Goal: Obtain resource: Download file/media

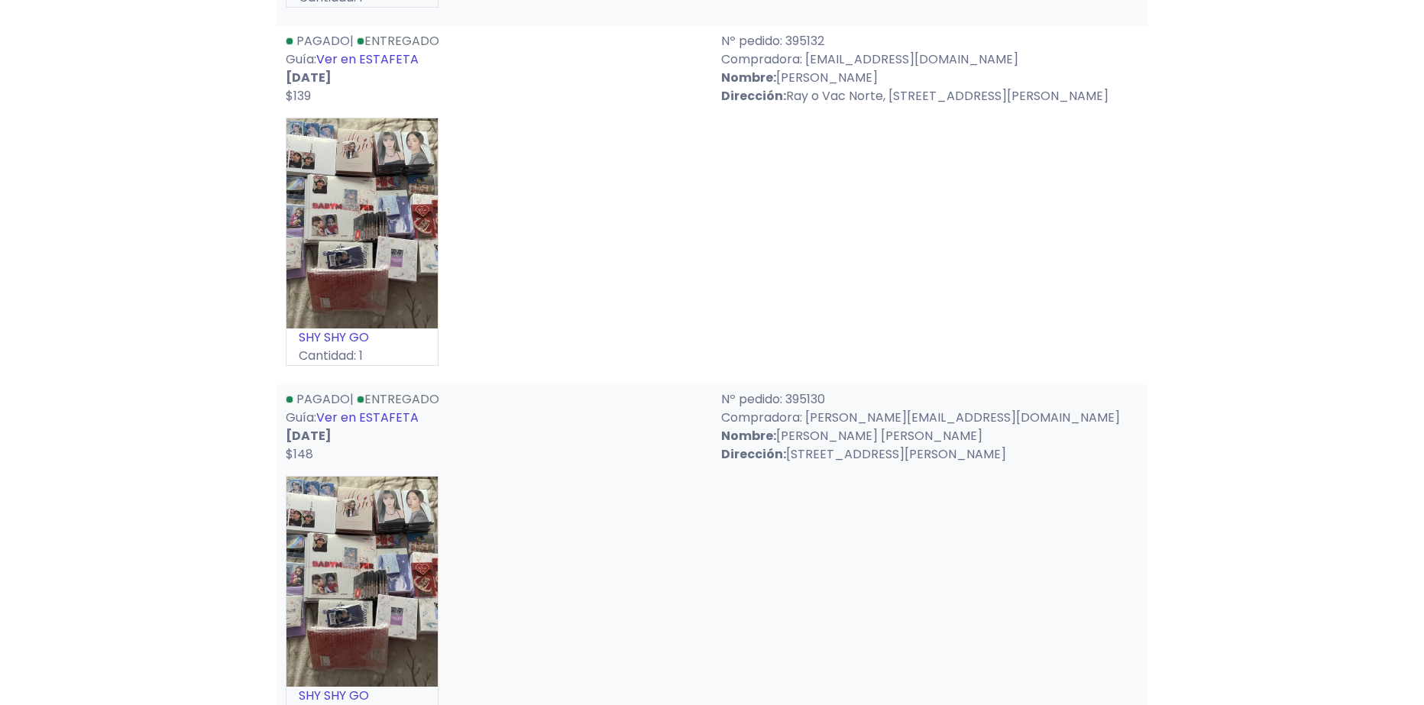
scroll to position [8913, 0]
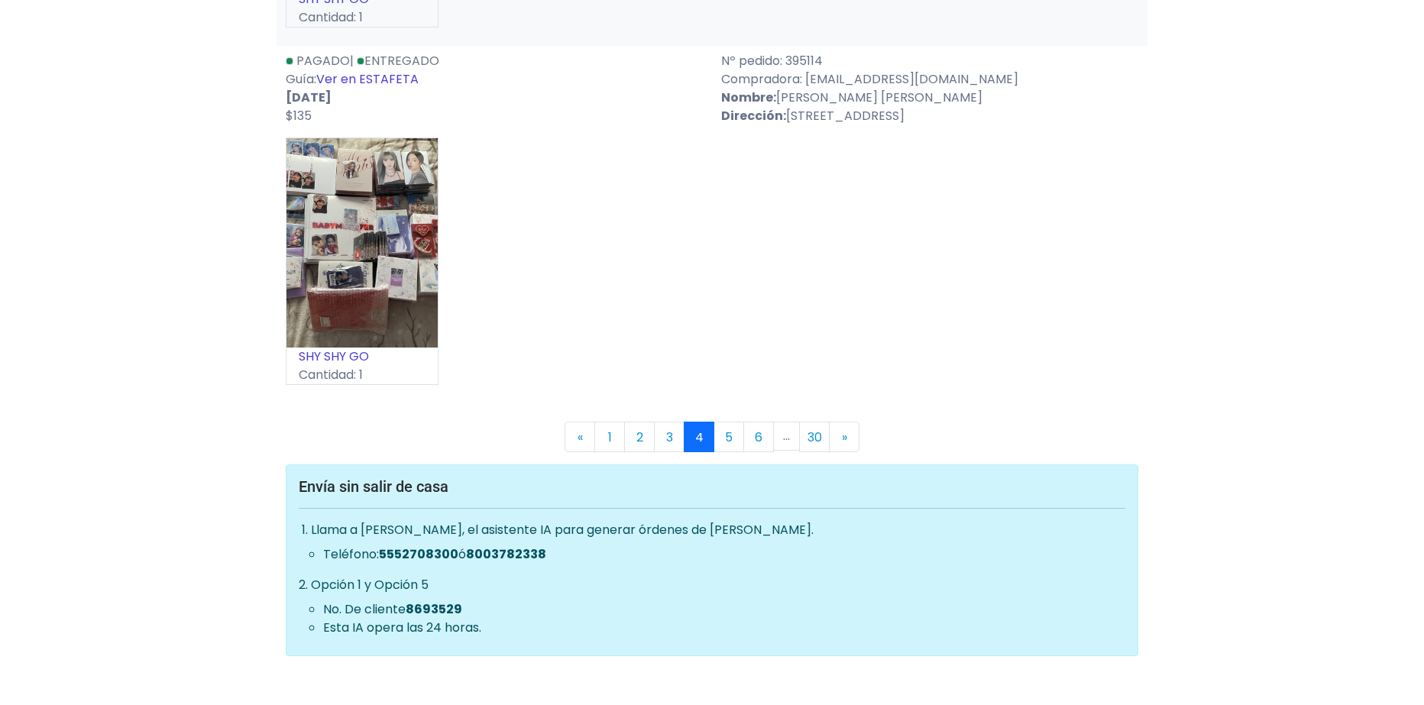
drag, startPoint x: 214, startPoint y: 304, endPoint x: 480, endPoint y: 474, distance: 315.3
click at [624, 432] on link "2" at bounding box center [639, 437] width 31 height 31
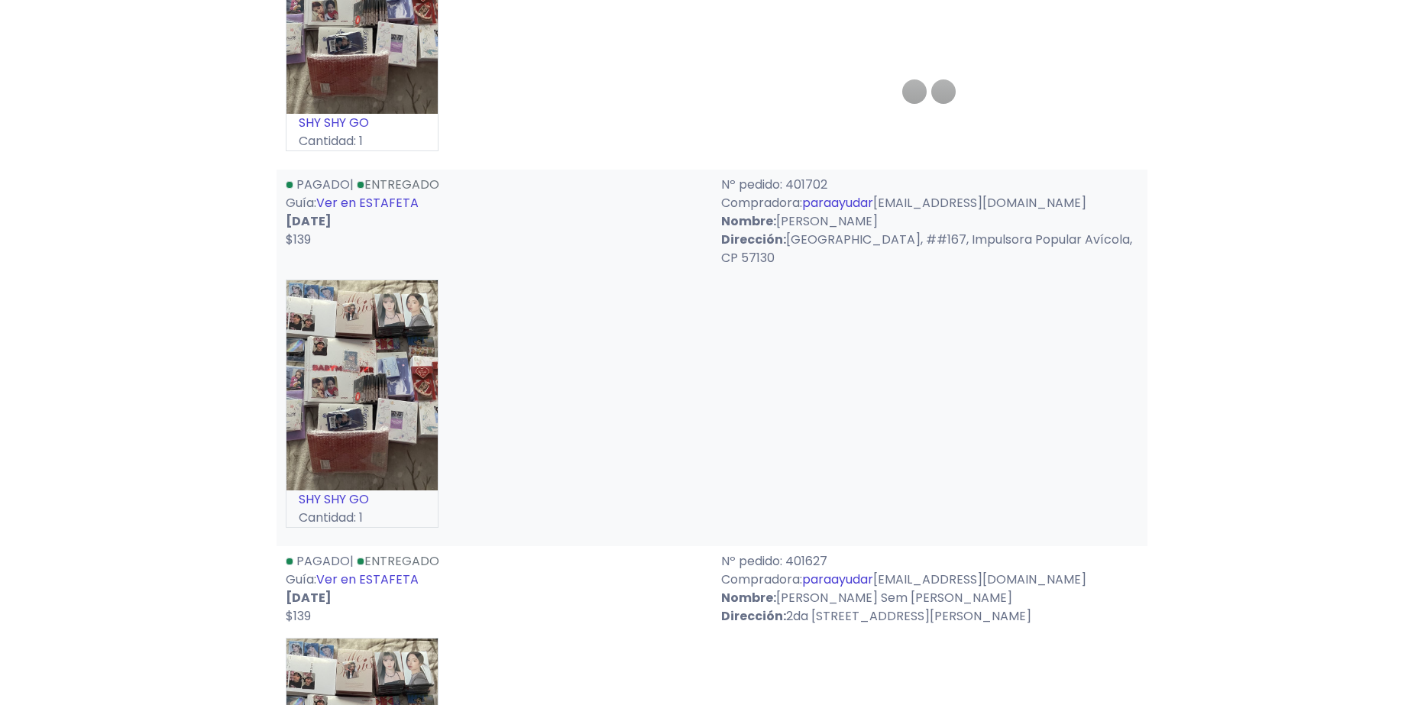
scroll to position [8913, 0]
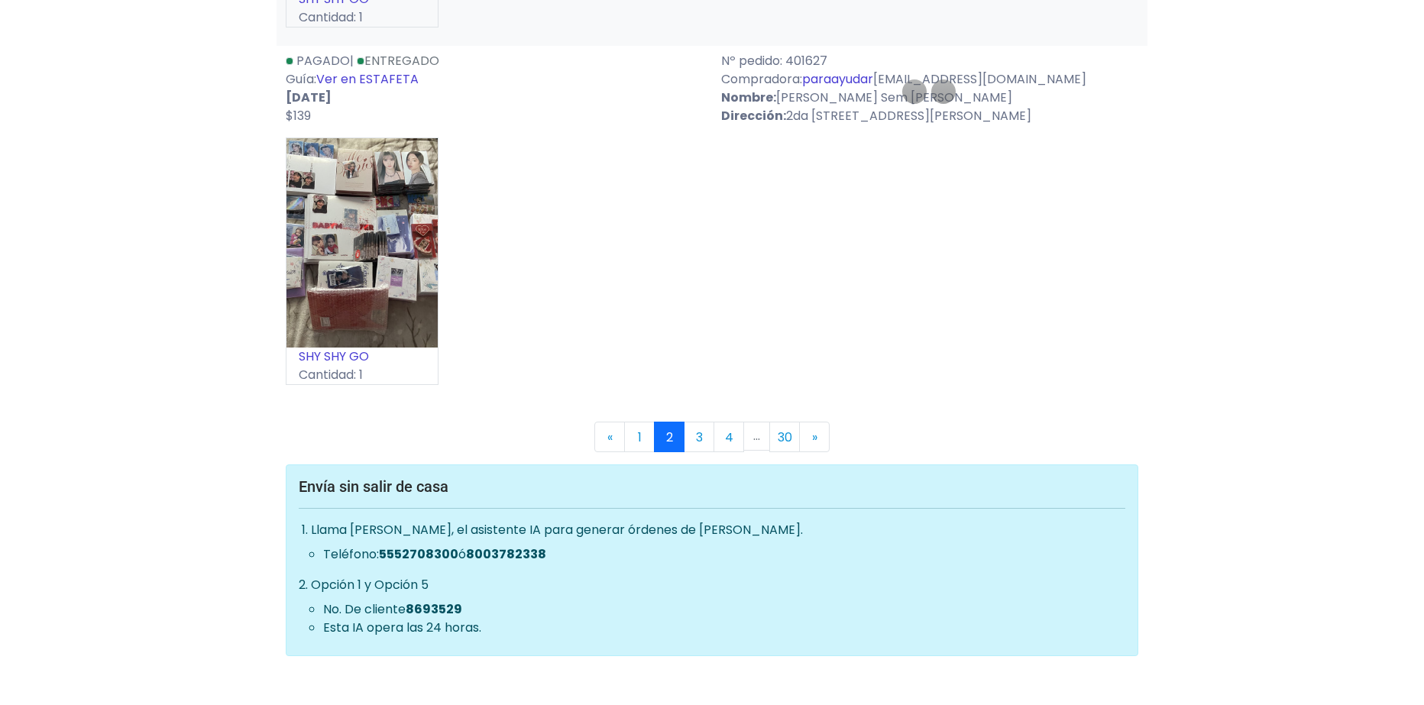
drag, startPoint x: 266, startPoint y: 271, endPoint x: 279, endPoint y: 615, distance: 344.0
click at [635, 437] on link "1" at bounding box center [639, 437] width 31 height 31
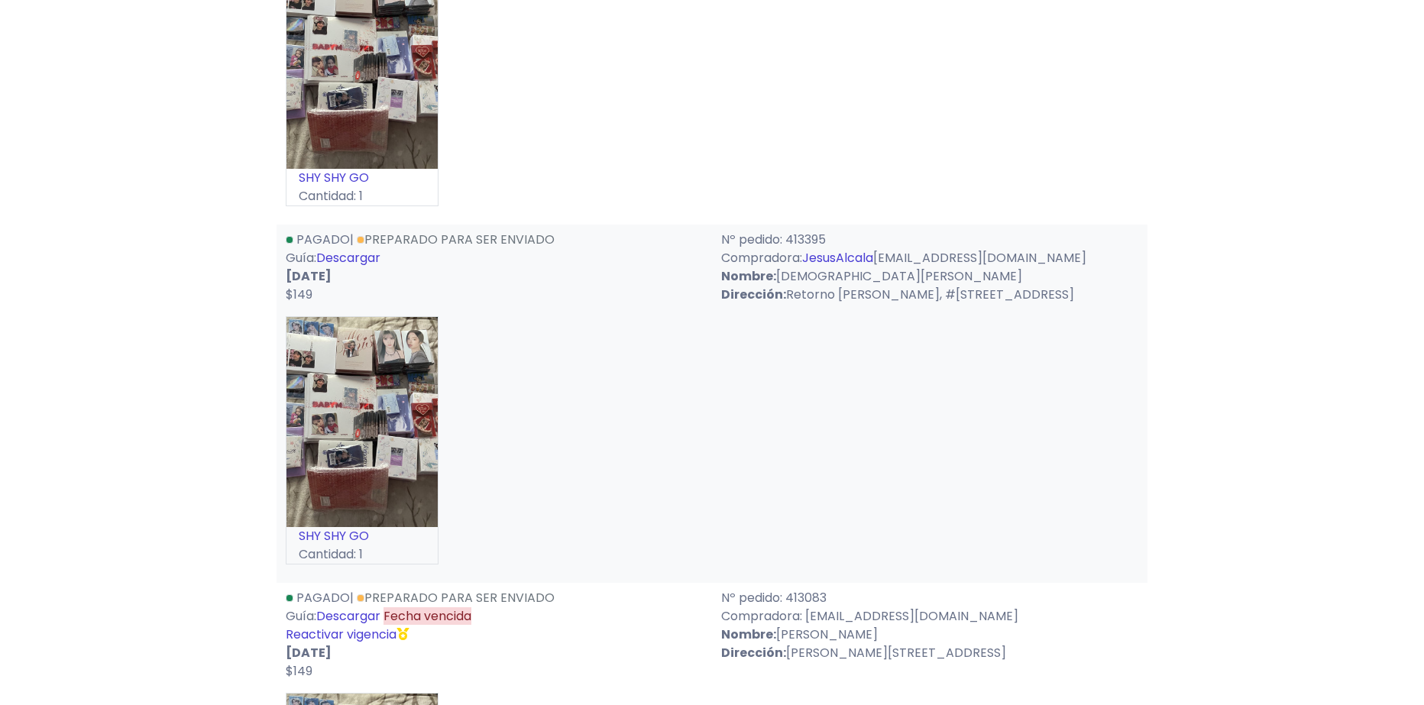
scroll to position [1451, 0]
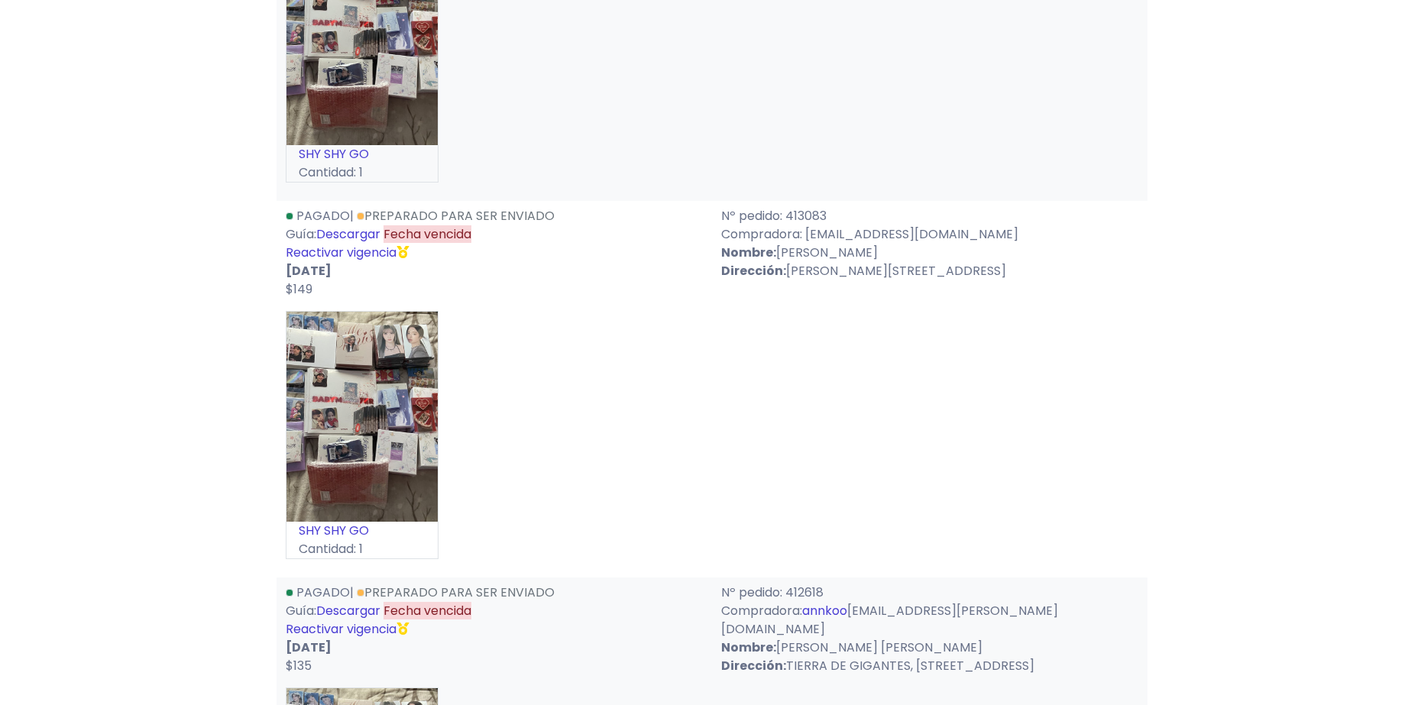
click at [341, 231] on link "Descargar" at bounding box center [348, 234] width 64 height 18
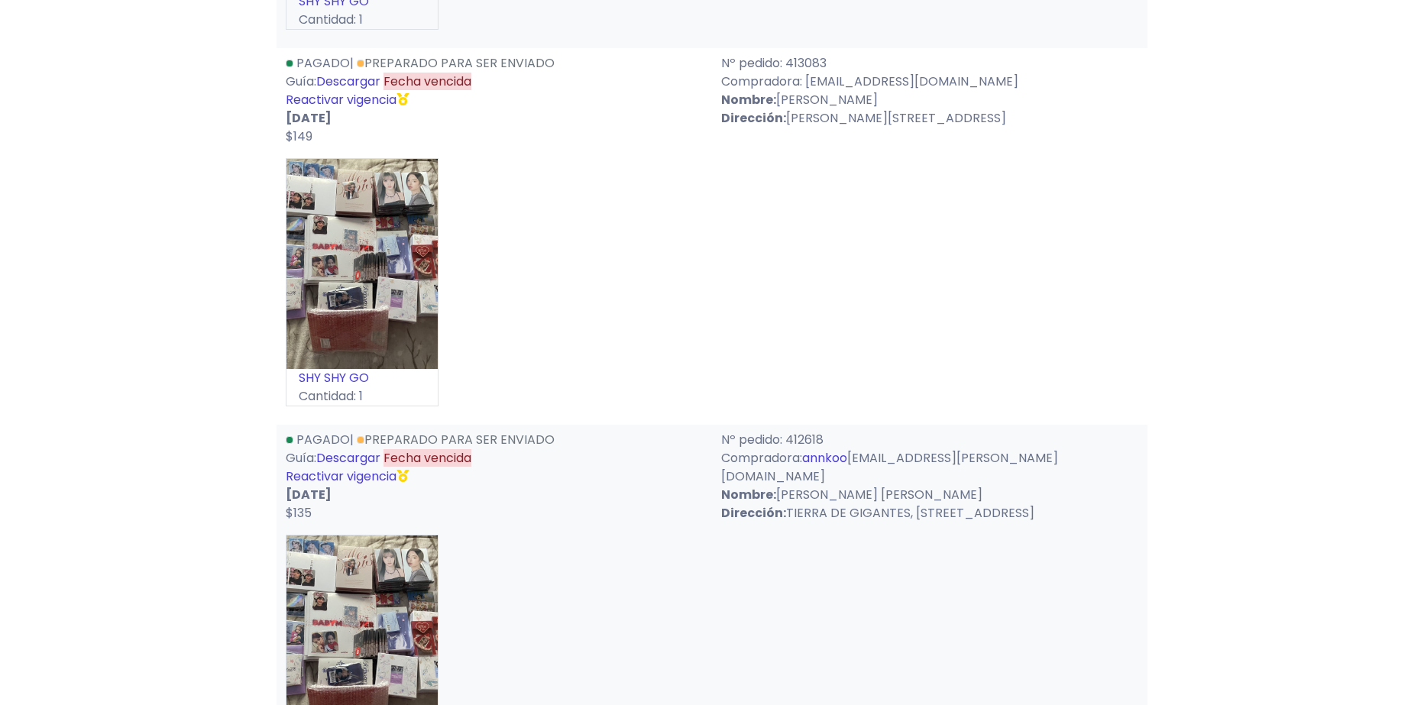
scroll to position [1681, 0]
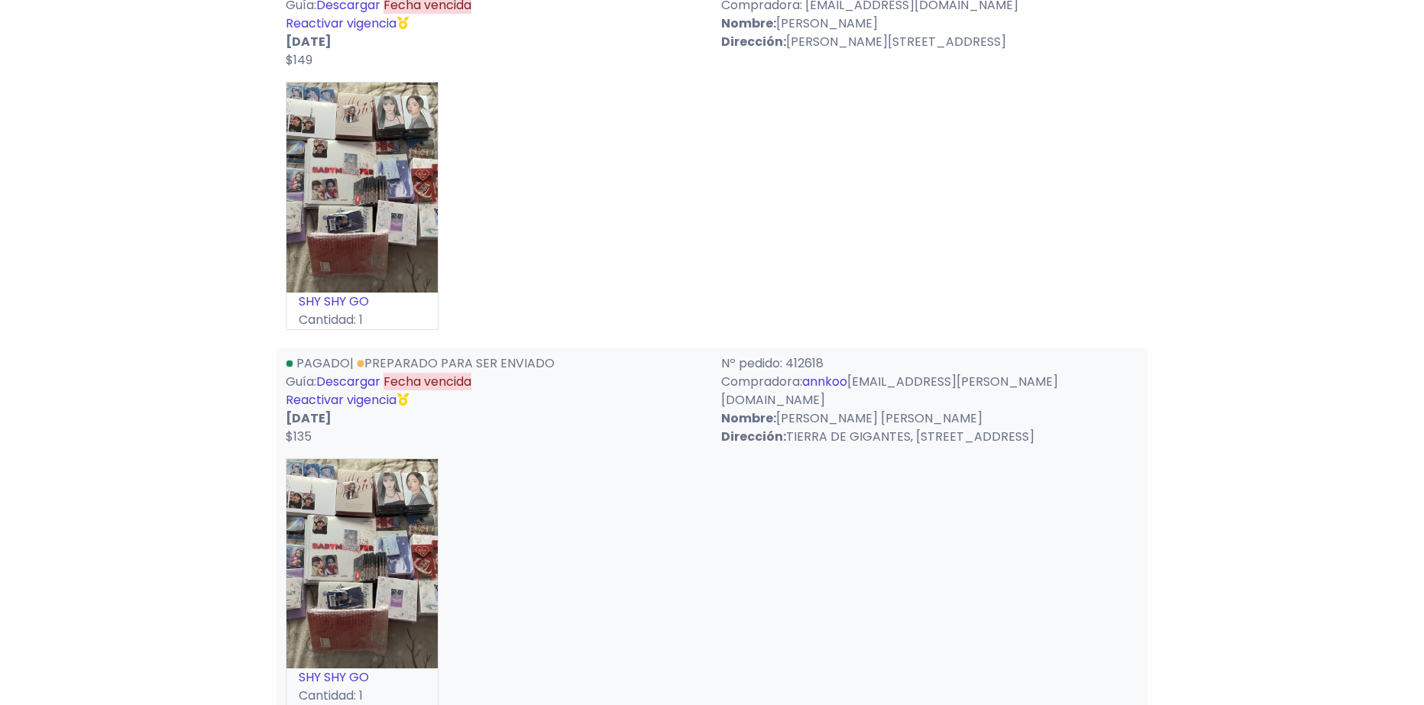
click at [356, 380] on link "Descargar" at bounding box center [348, 382] width 64 height 18
click at [315, 403] on link "Reactivar vigencia" at bounding box center [341, 400] width 111 height 18
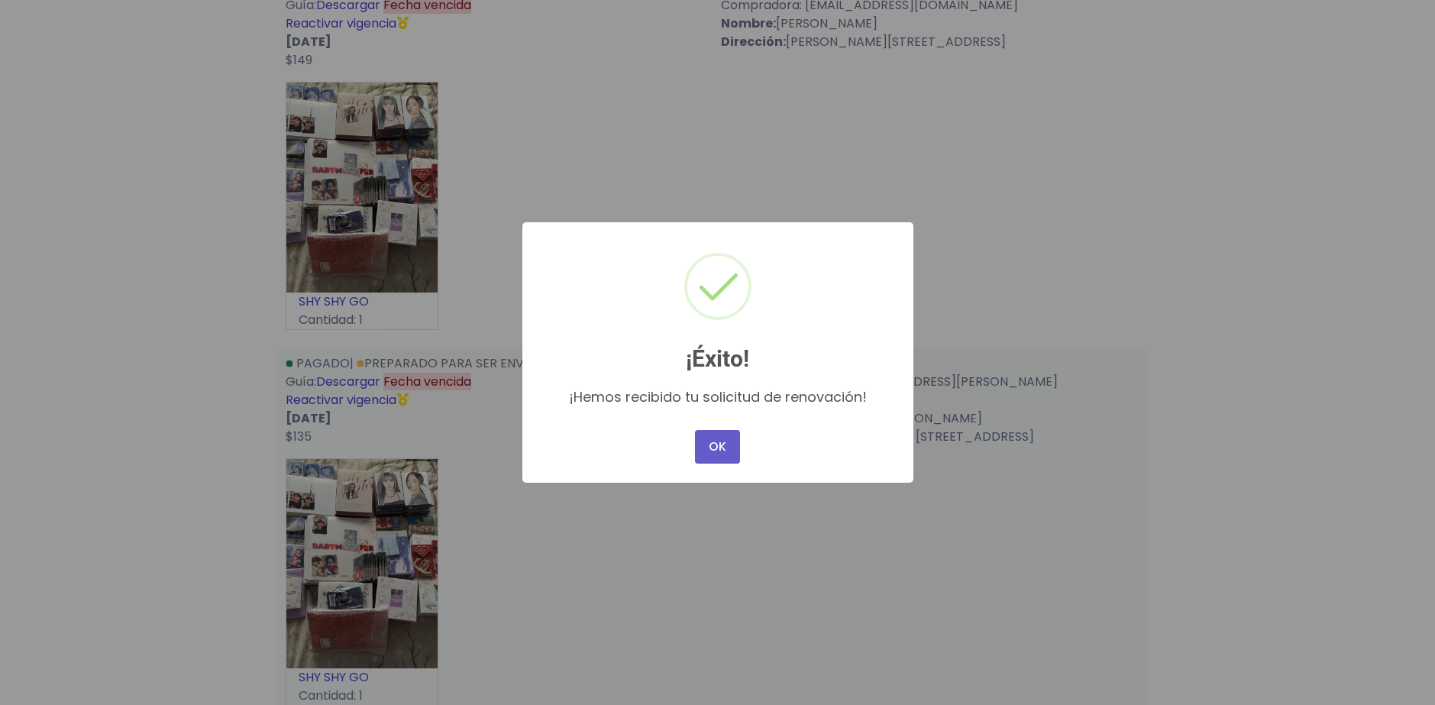
click at [718, 448] on button "OK" at bounding box center [717, 447] width 44 height 34
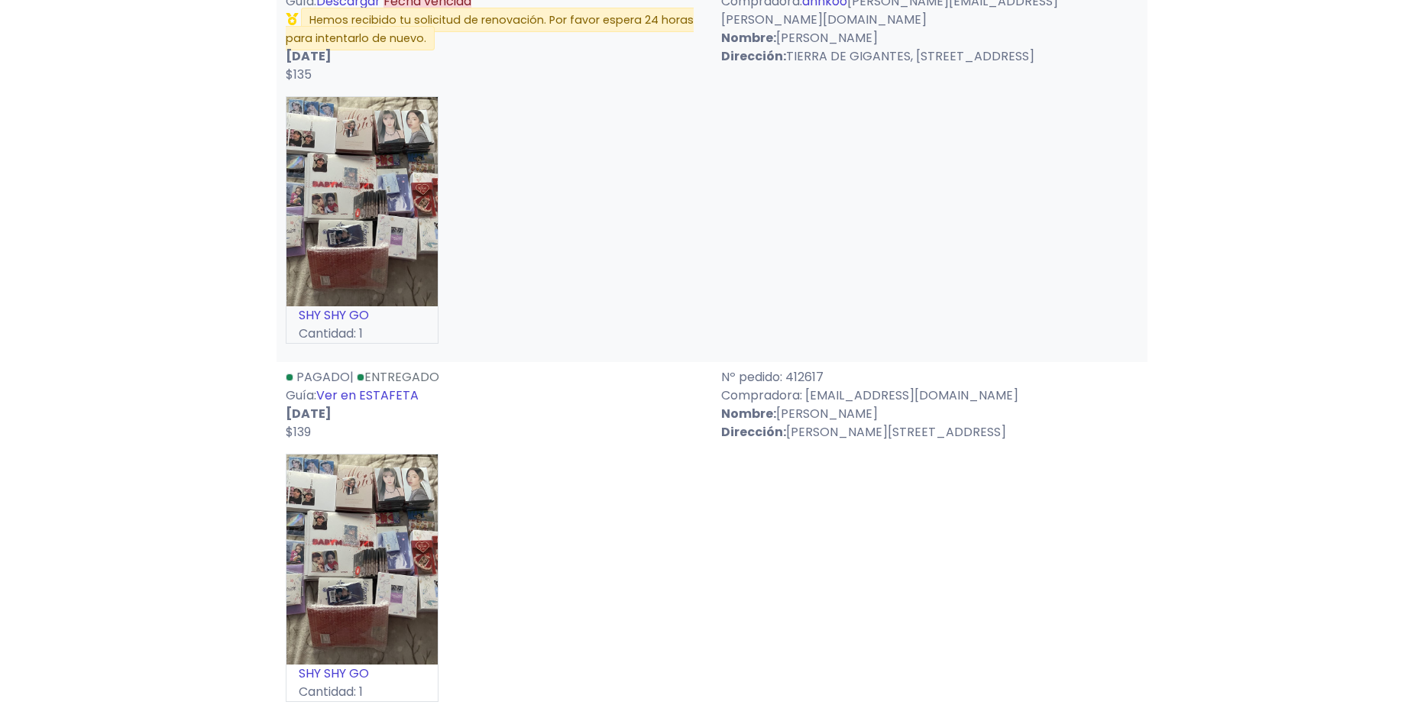
drag, startPoint x: 557, startPoint y: 338, endPoint x: 581, endPoint y: 445, distance: 109.7
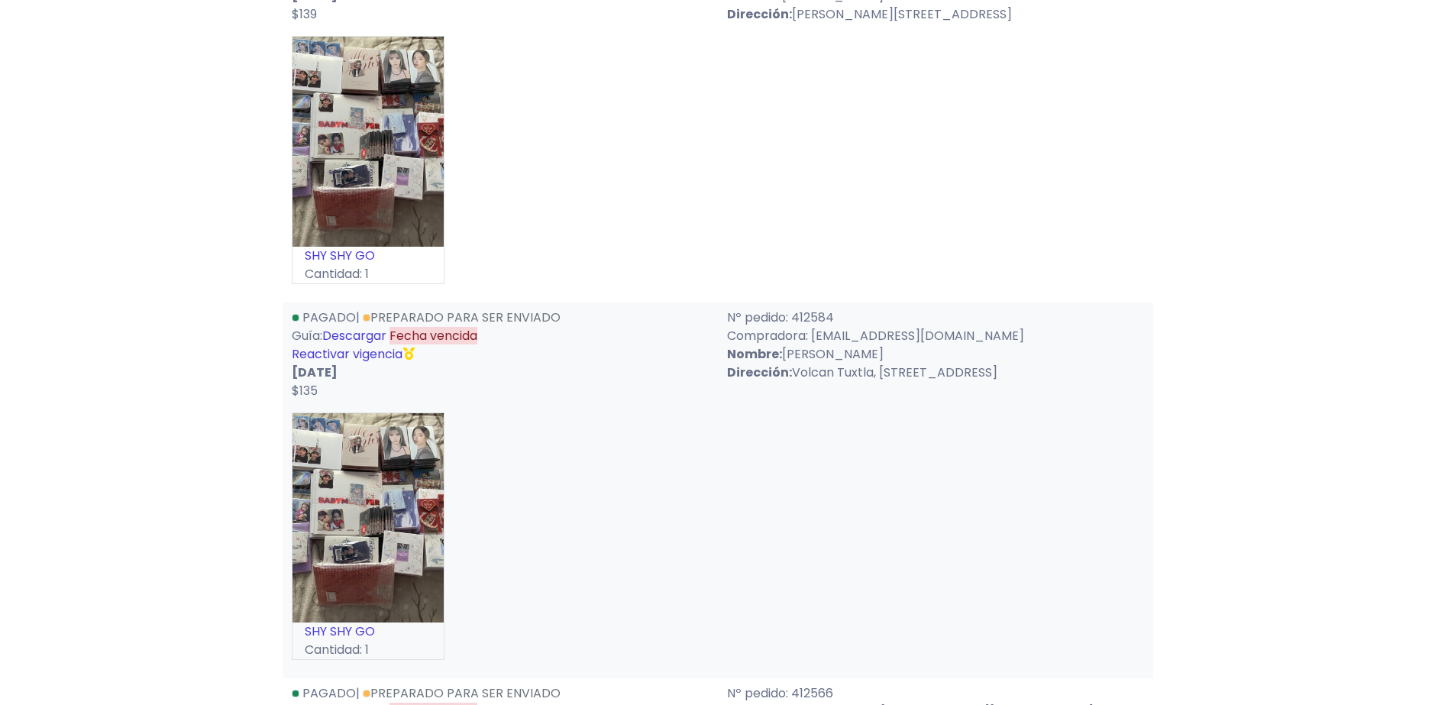
scroll to position [2537, 0]
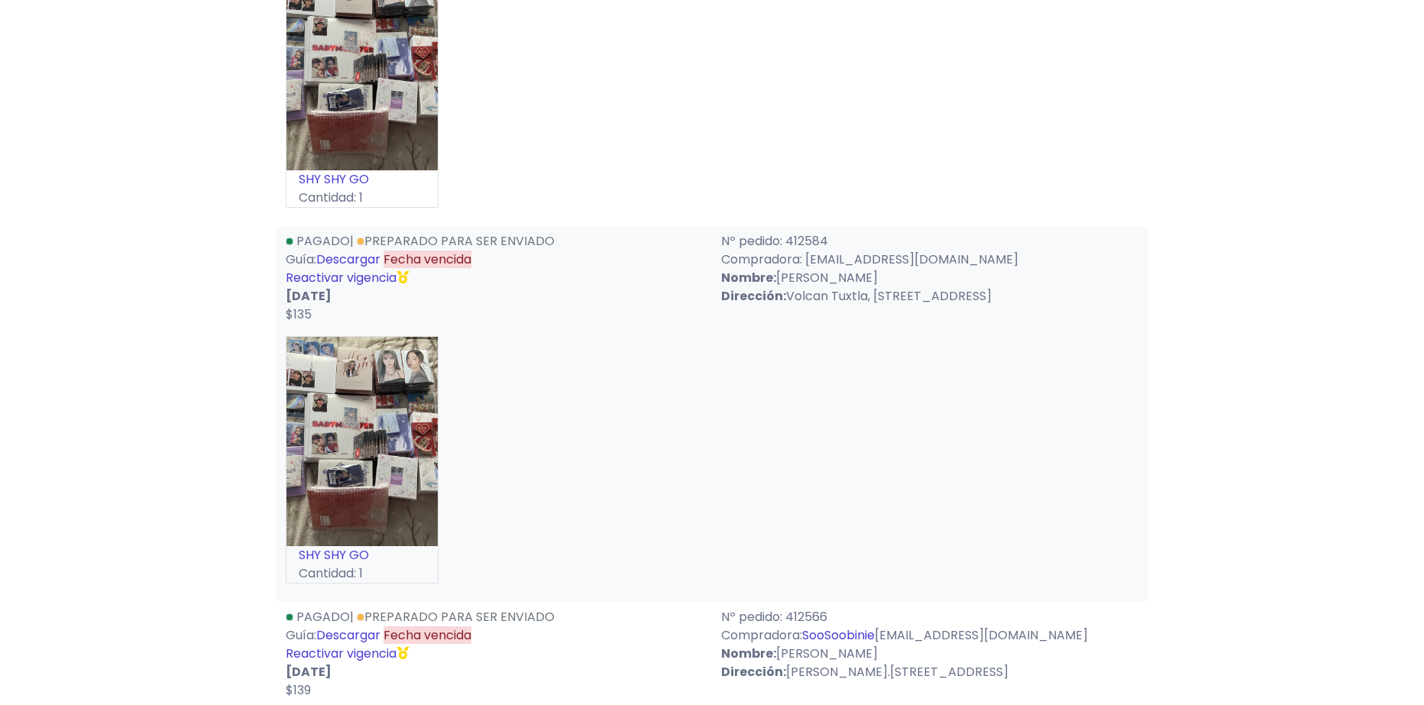
click at [348, 286] on link "Reactivar vigencia" at bounding box center [341, 278] width 111 height 18
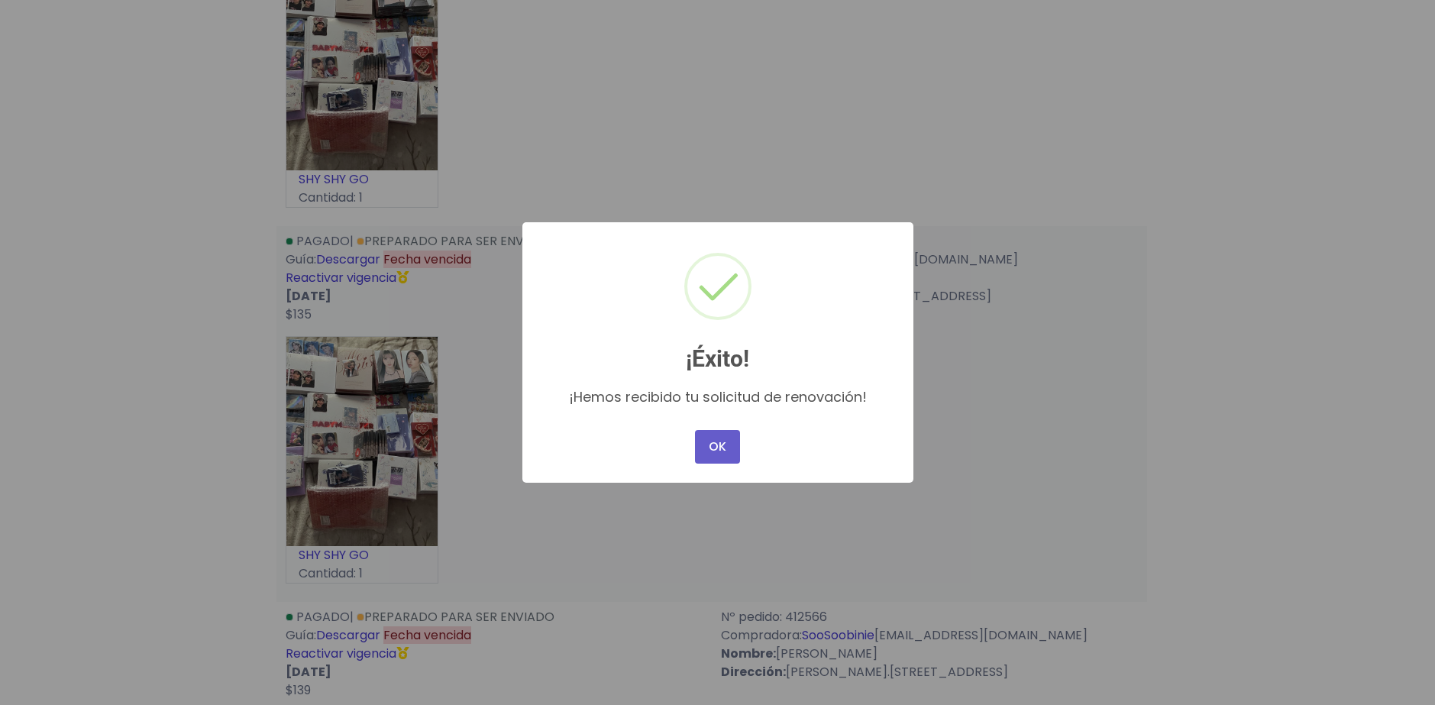
click at [702, 451] on button "OK" at bounding box center [717, 447] width 44 height 34
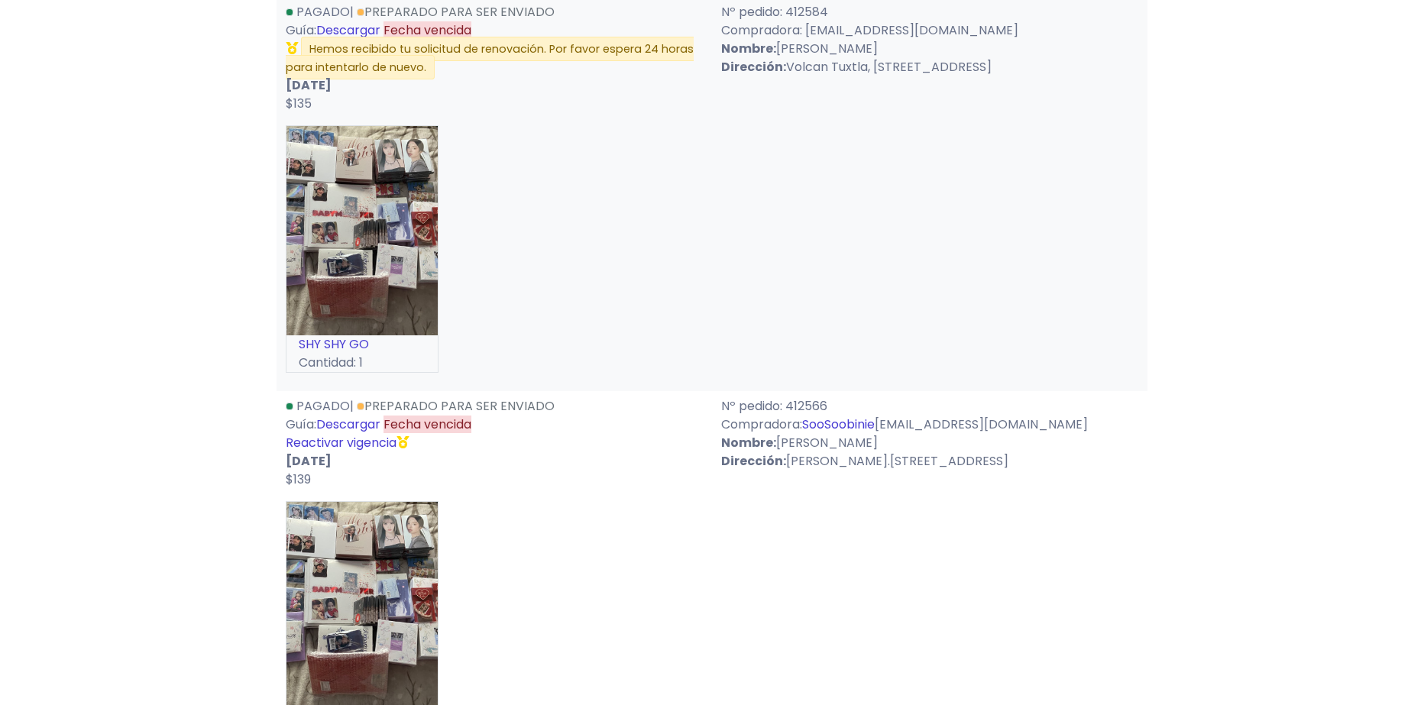
scroll to position [2842, 0]
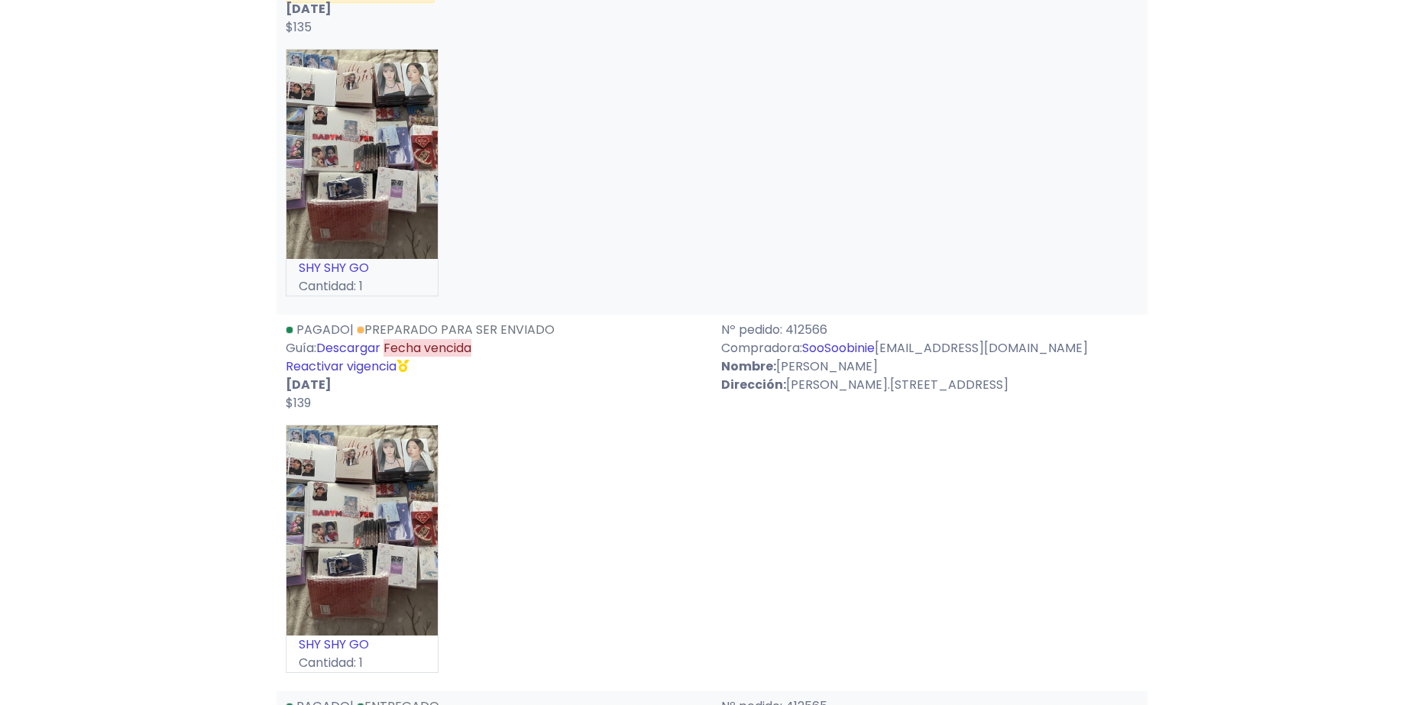
click at [367, 375] on link "Reactivar vigencia" at bounding box center [341, 367] width 111 height 18
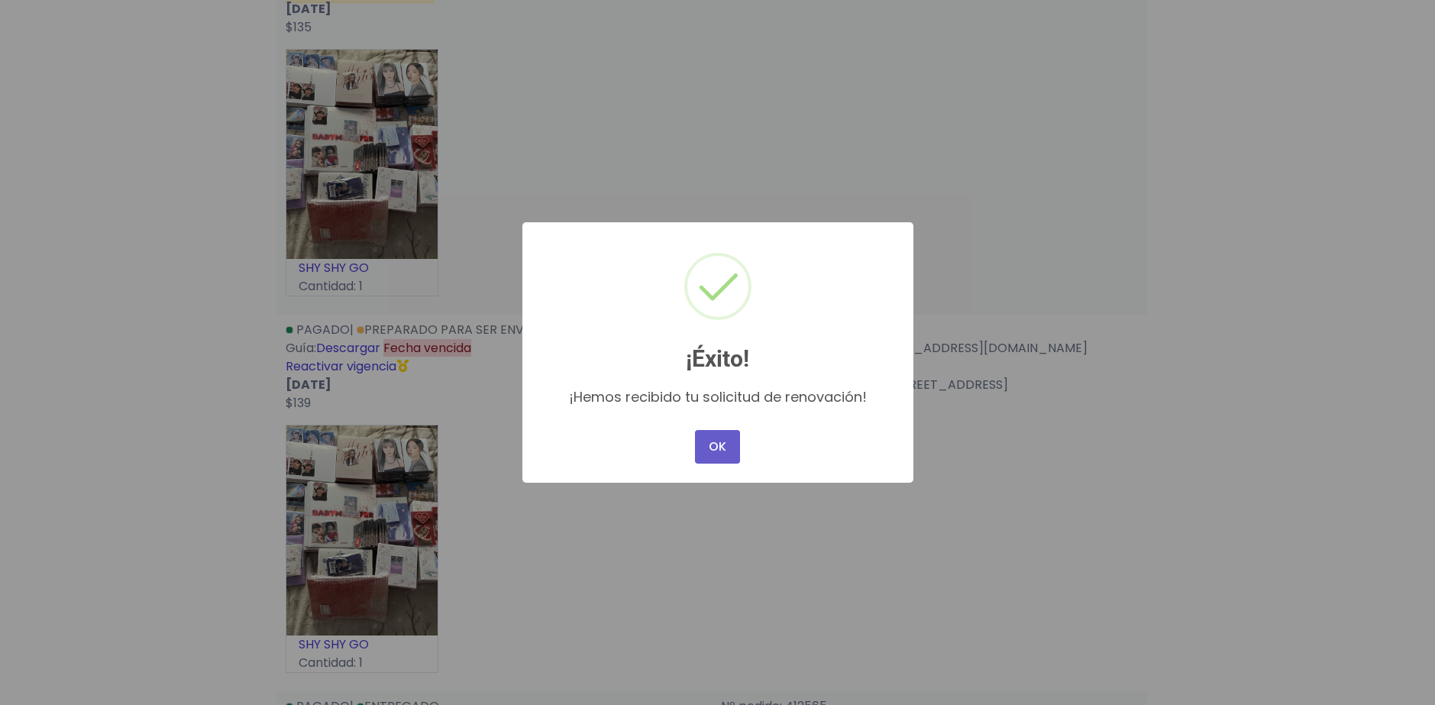
click at [699, 445] on button "OK" at bounding box center [717, 447] width 44 height 34
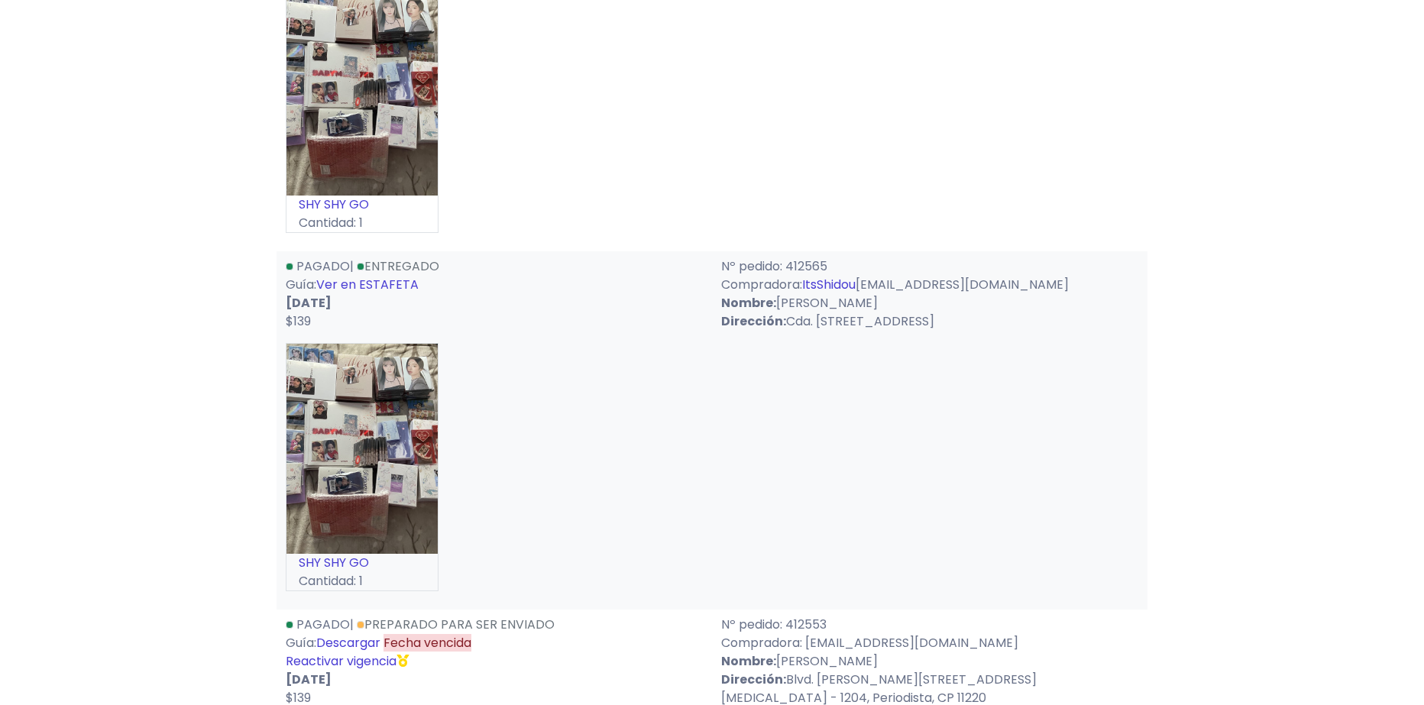
scroll to position [3454, 0]
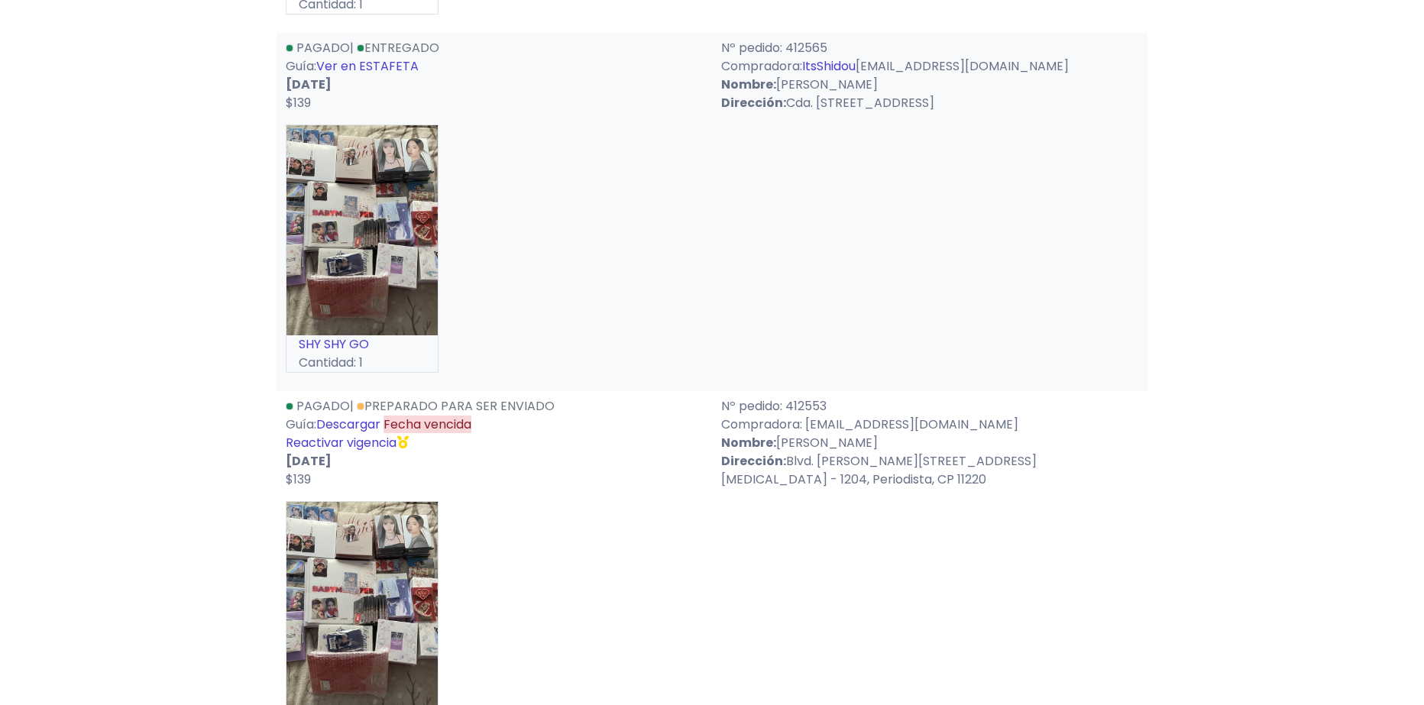
drag, startPoint x: 565, startPoint y: 397, endPoint x: 570, endPoint y: 415, distance: 18.2
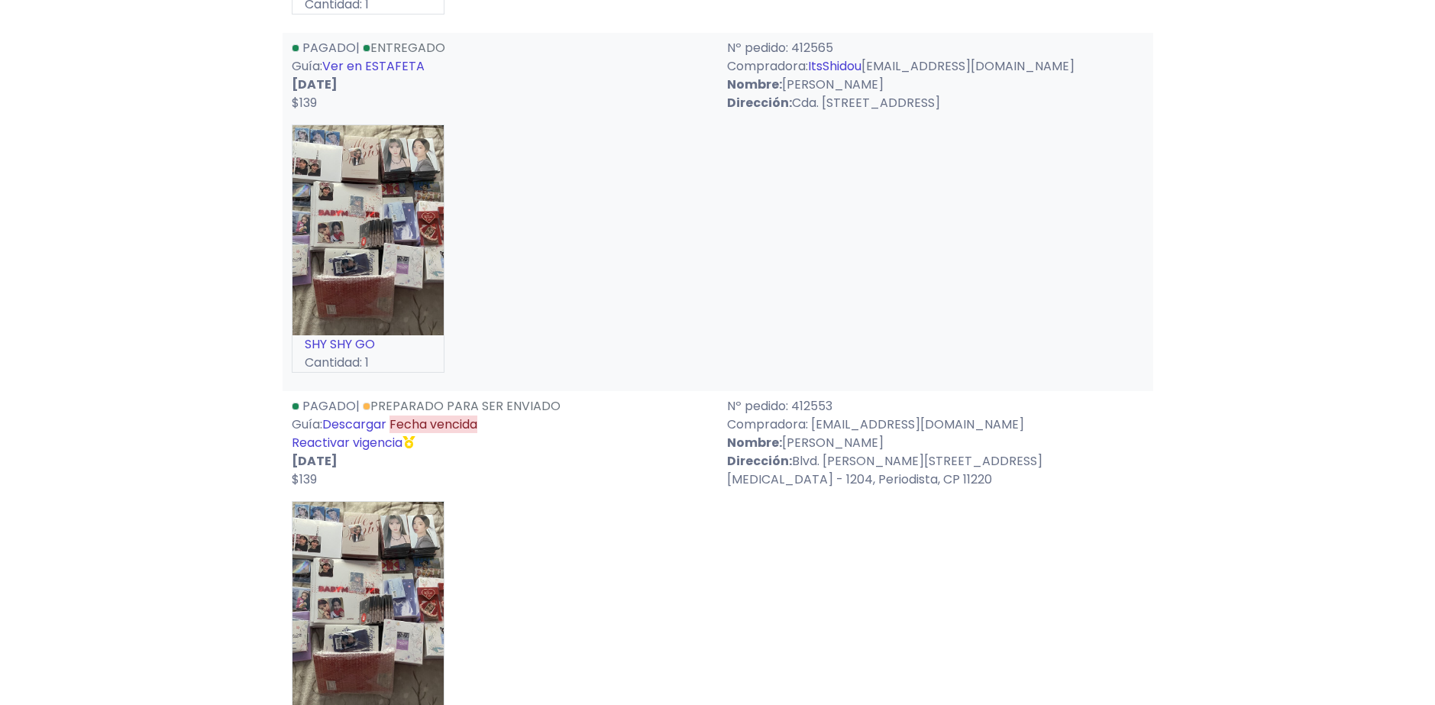
scroll to position [3534, 0]
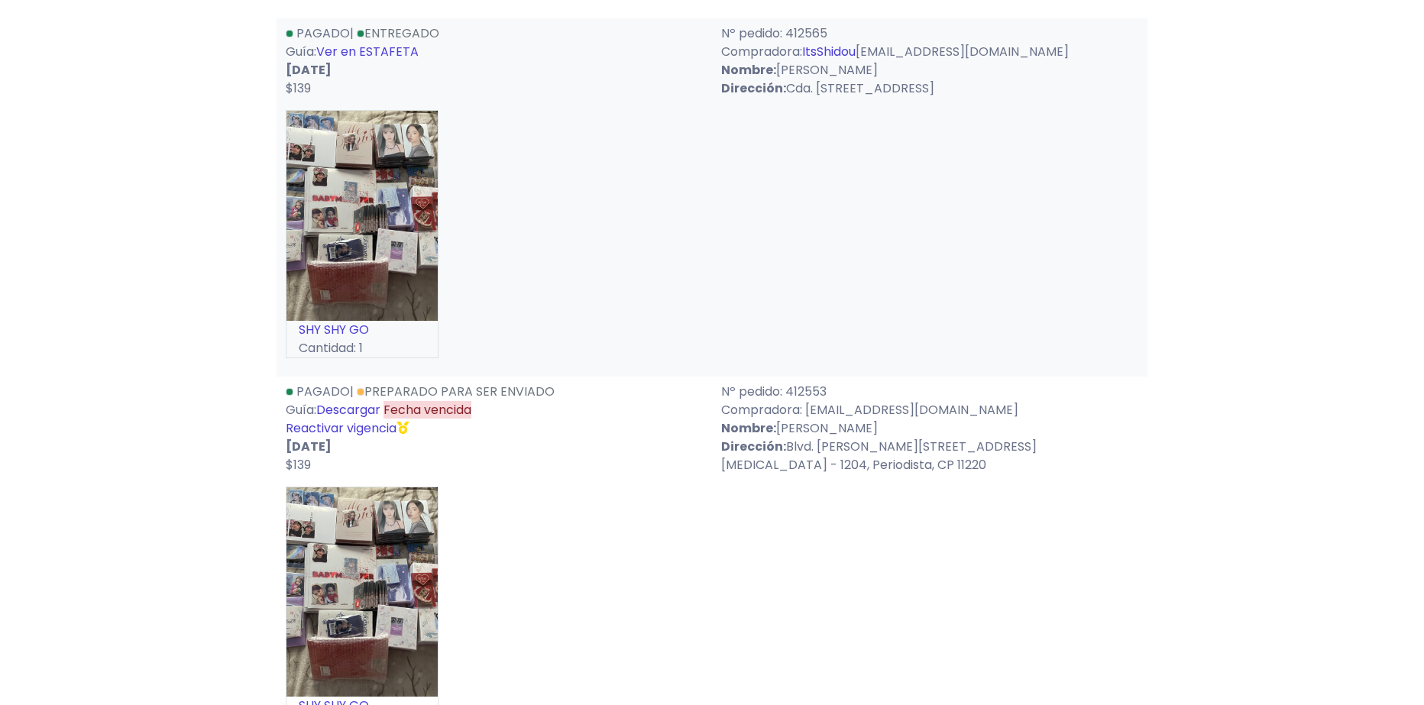
click at [338, 437] on link "Reactivar vigencia" at bounding box center [341, 428] width 111 height 18
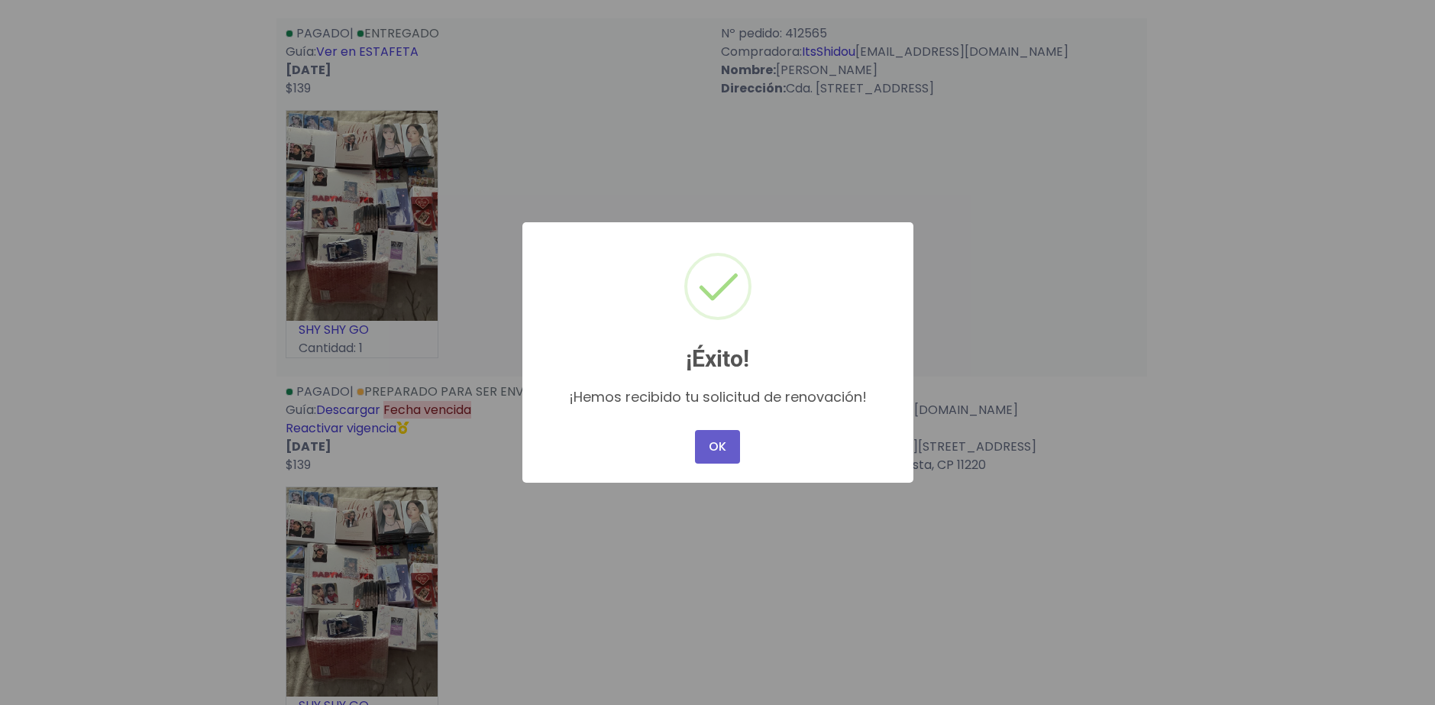
click at [716, 453] on button "OK" at bounding box center [717, 447] width 44 height 34
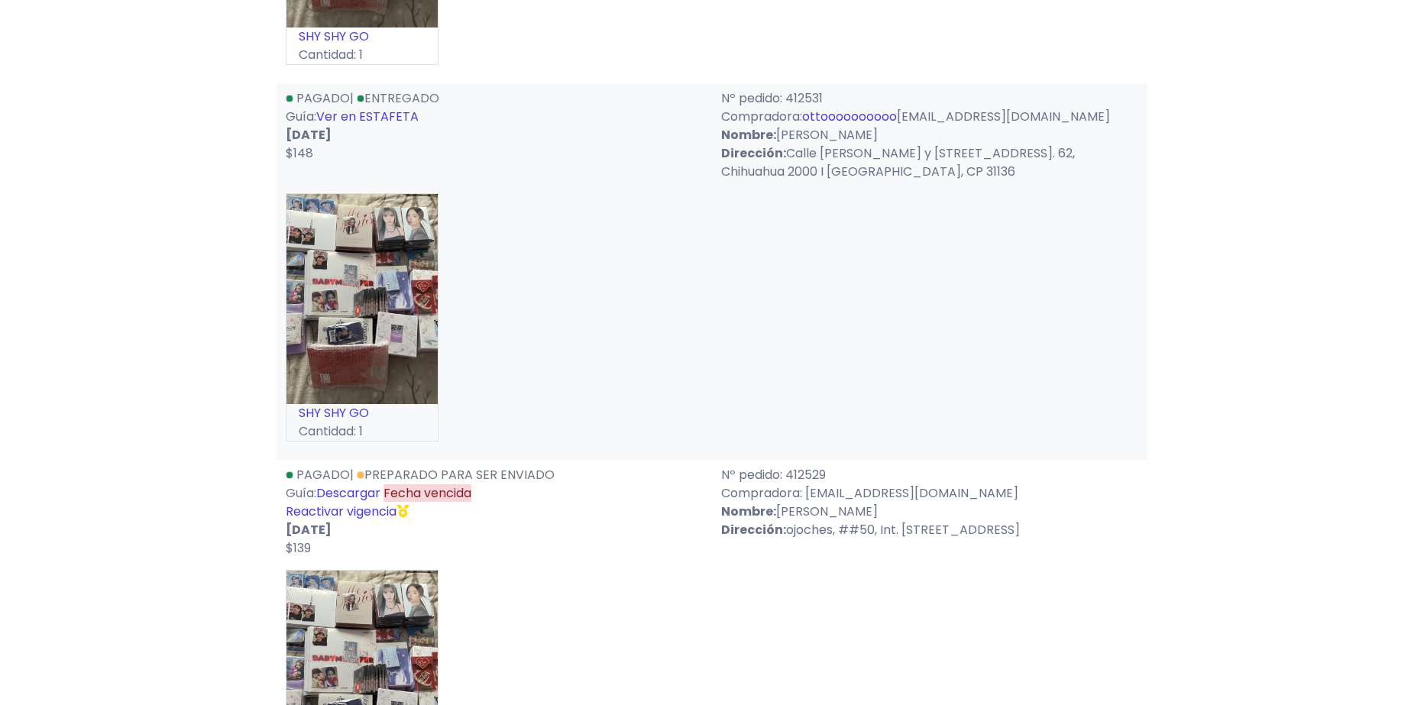
scroll to position [4374, 0]
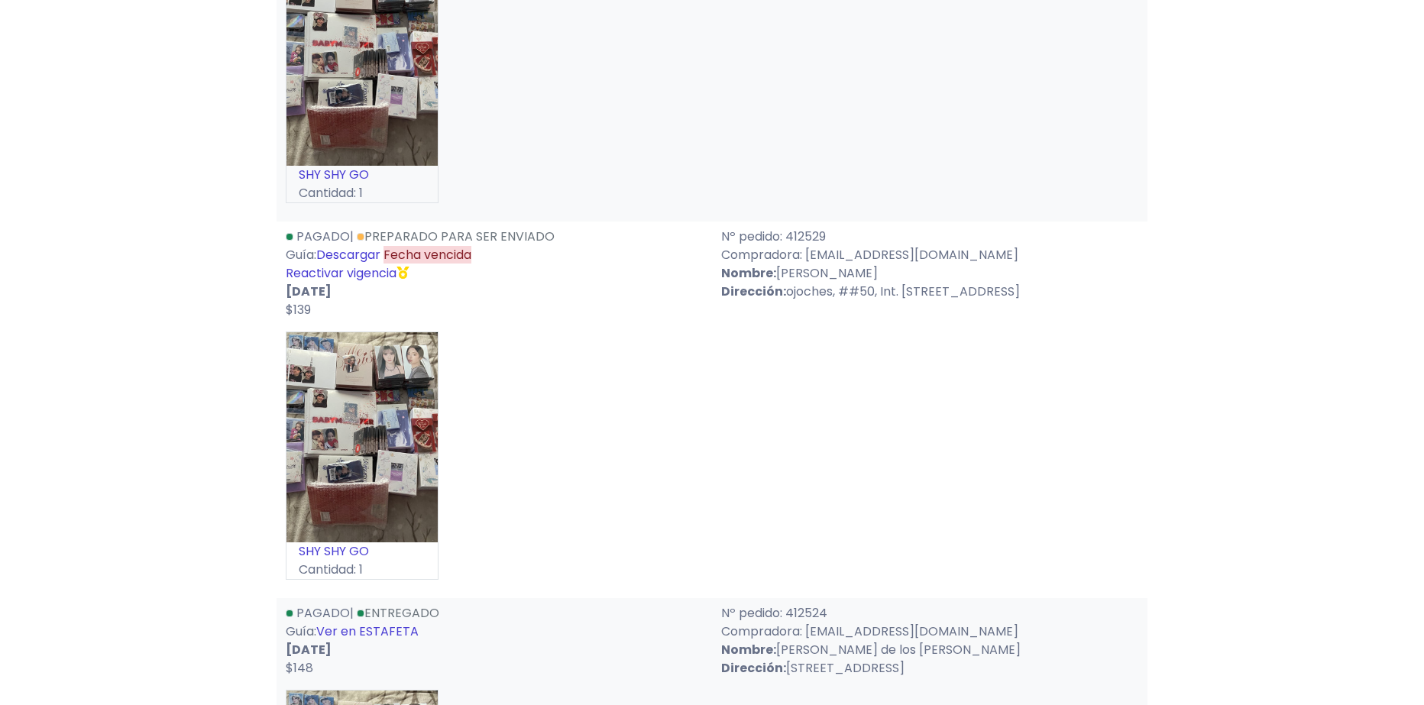
drag, startPoint x: 254, startPoint y: 305, endPoint x: 281, endPoint y: 361, distance: 61.8
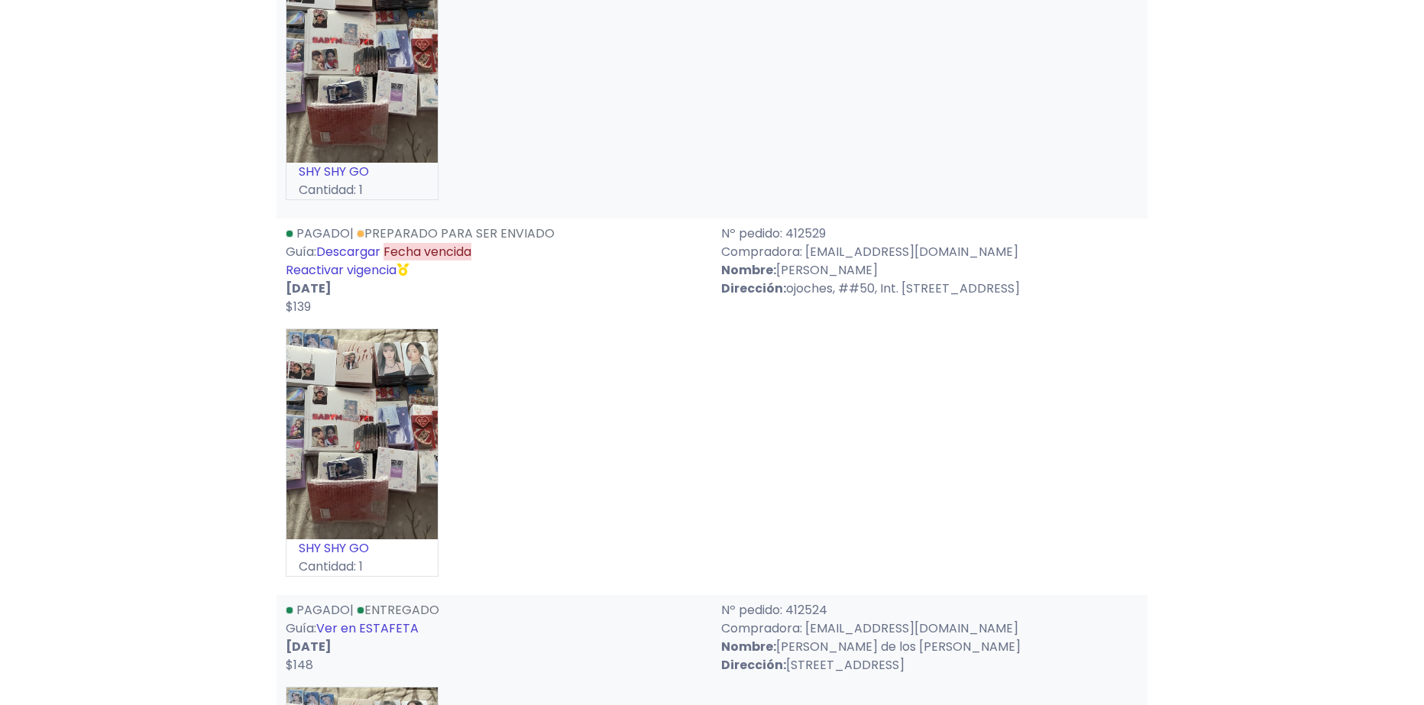
click at [350, 279] on link "Reactivar vigencia" at bounding box center [341, 270] width 111 height 18
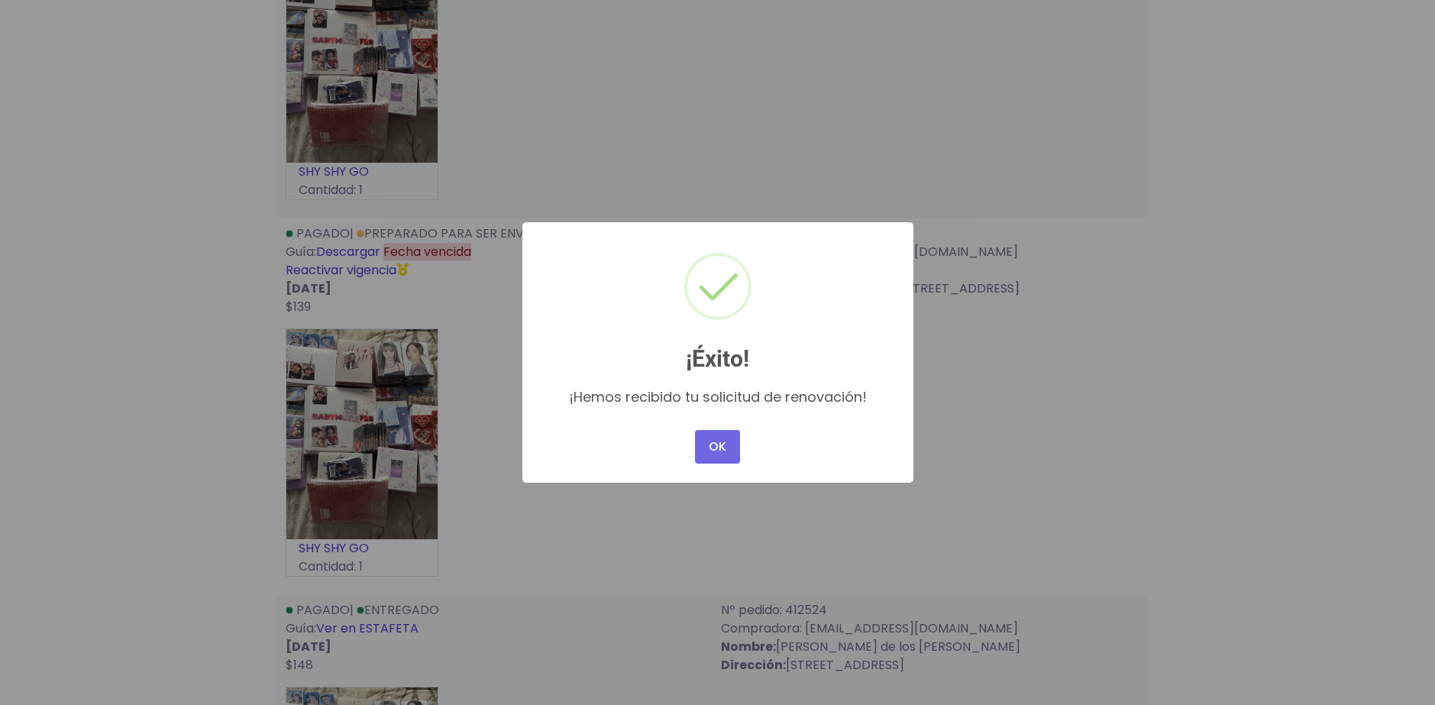
drag, startPoint x: 736, startPoint y: 440, endPoint x: 725, endPoint y: 440, distance: 11.5
click at [733, 441] on button "OK" at bounding box center [717, 447] width 44 height 34
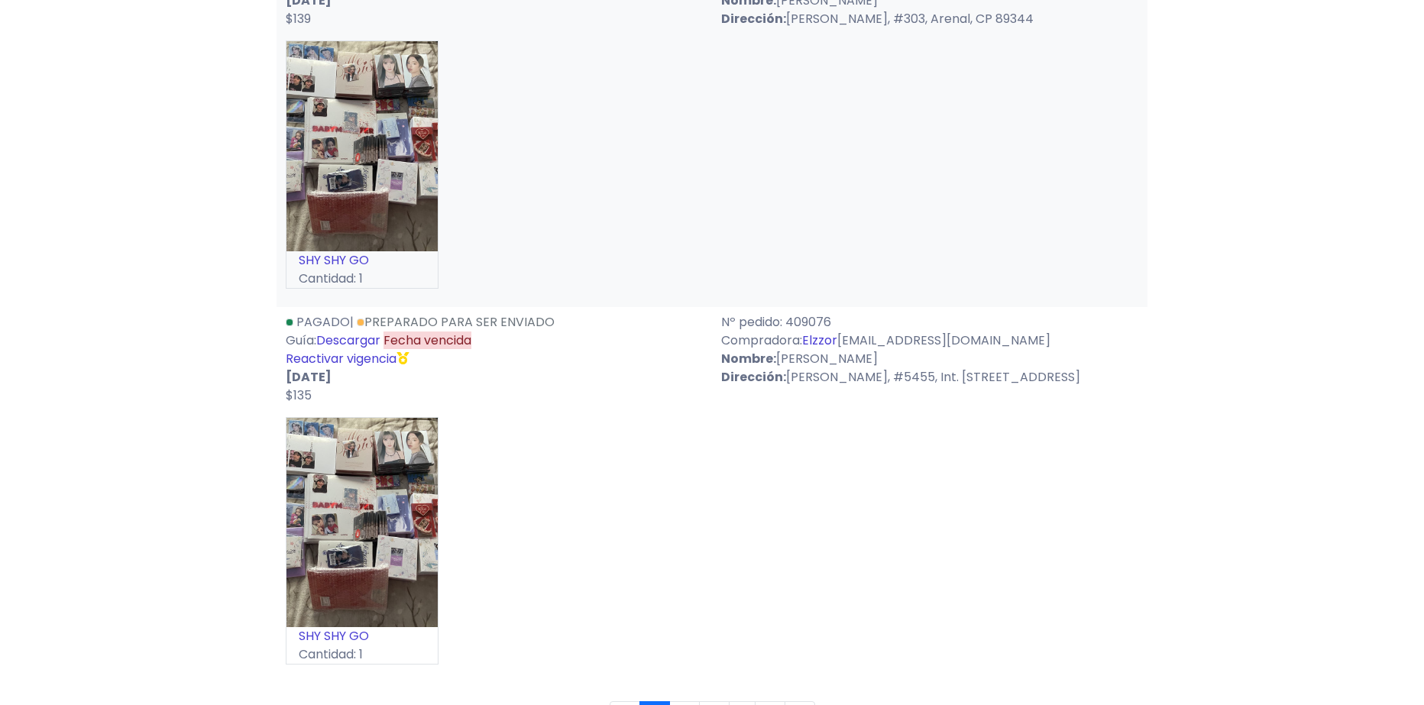
scroll to position [9046, 0]
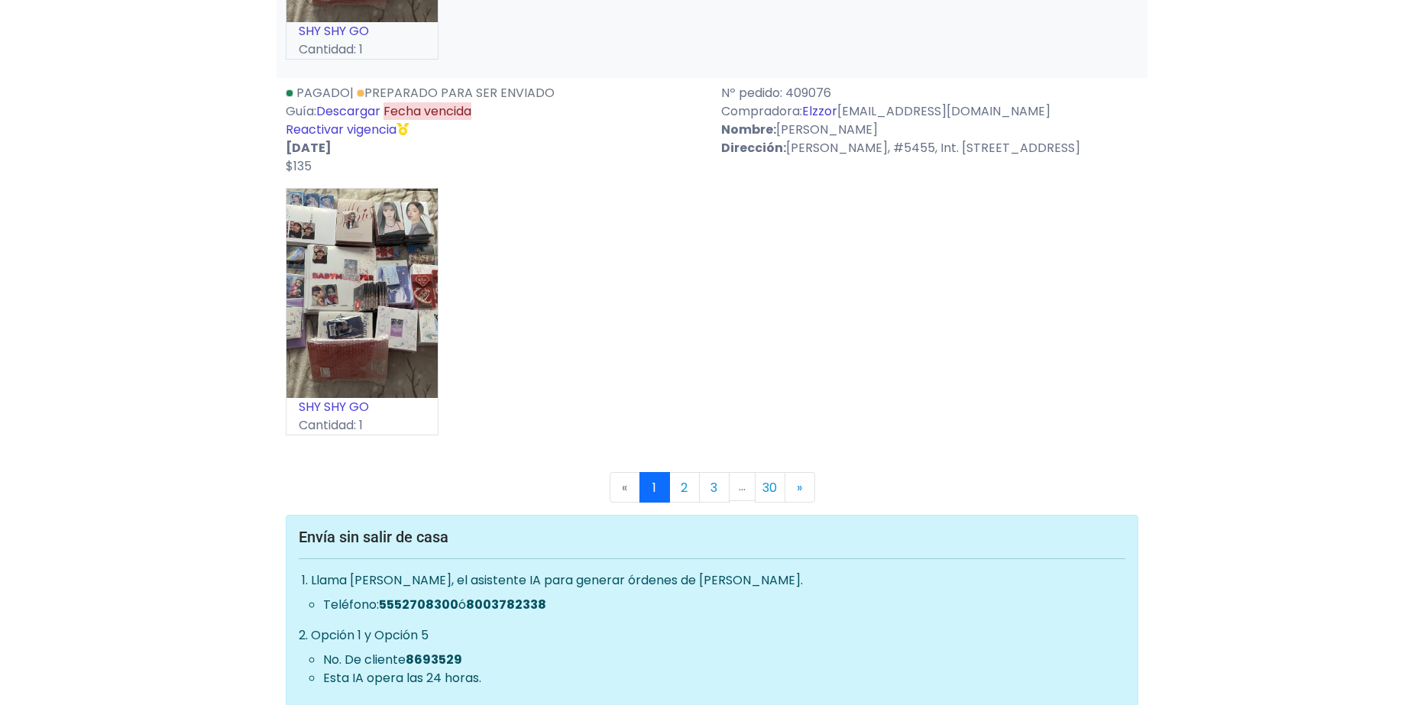
click at [360, 112] on link "Descargar" at bounding box center [348, 111] width 64 height 18
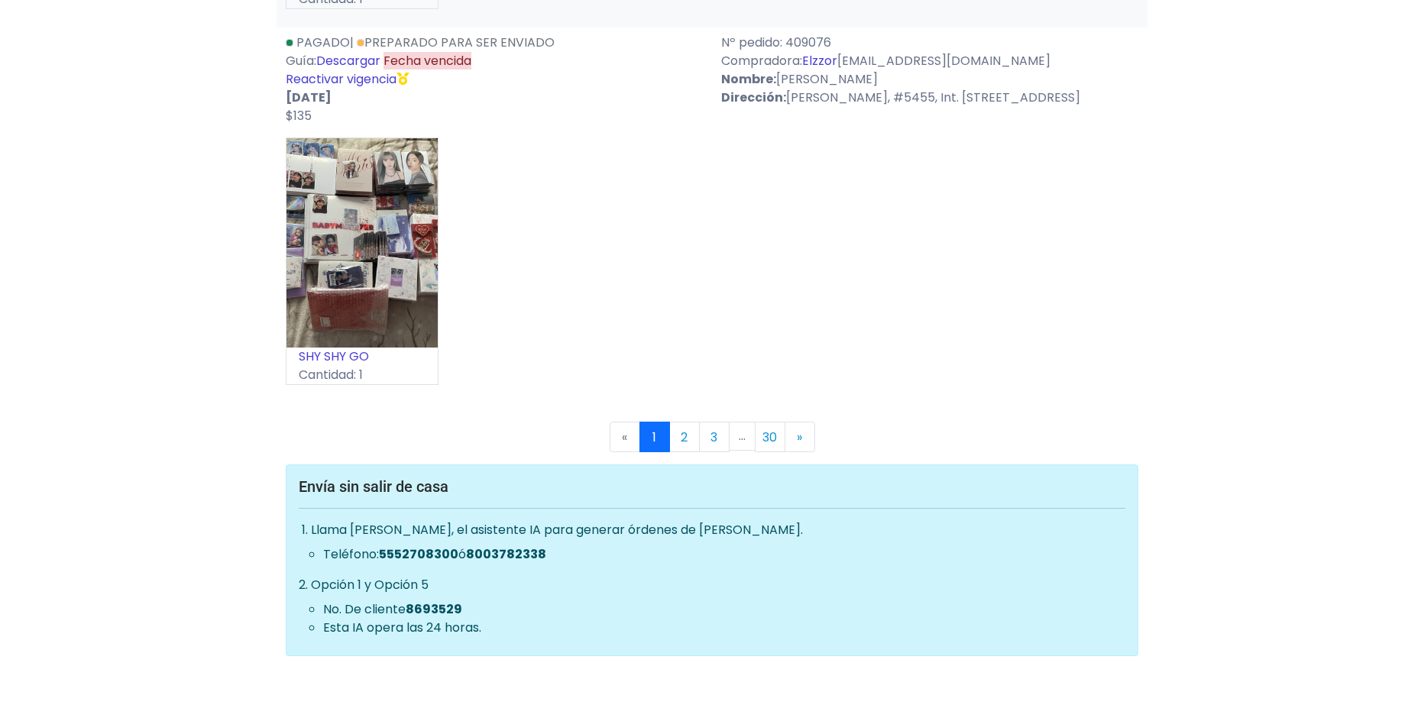
drag, startPoint x: 581, startPoint y: 348, endPoint x: 603, endPoint y: 406, distance: 62.4
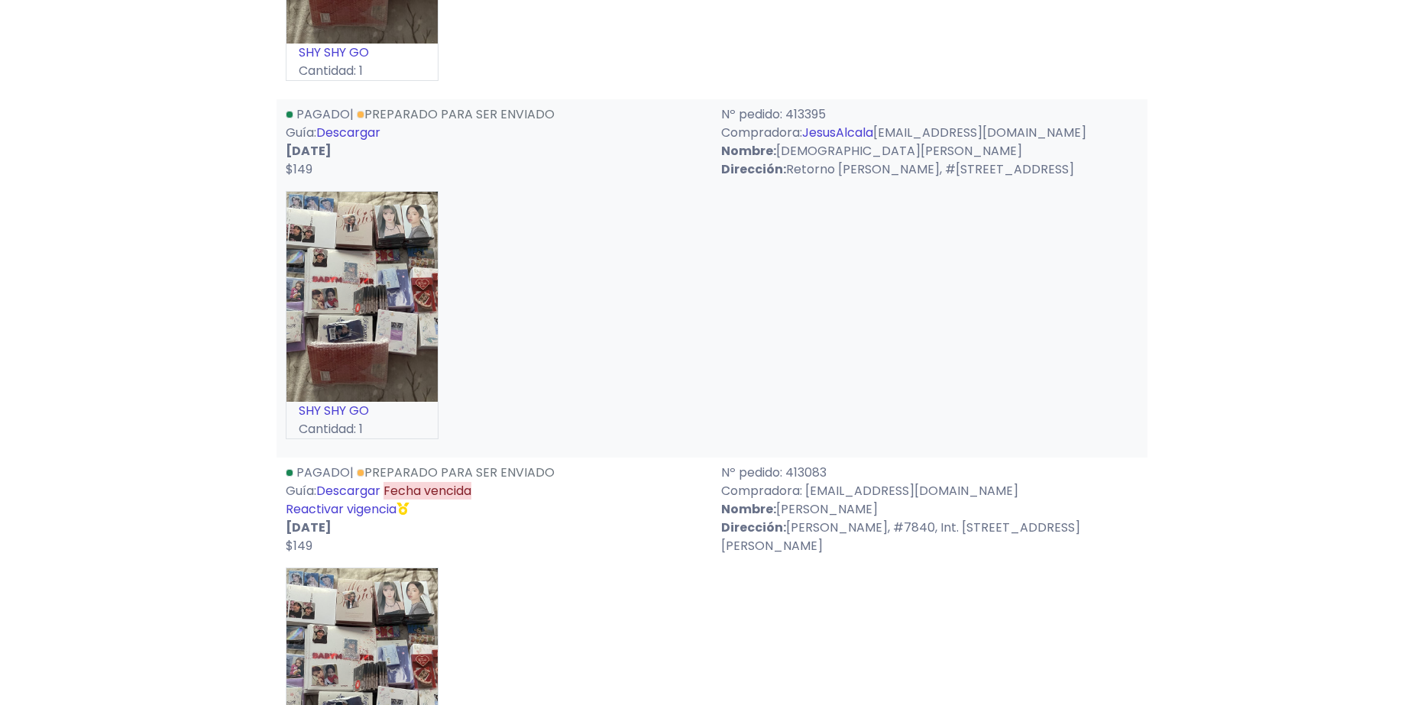
scroll to position [0, 0]
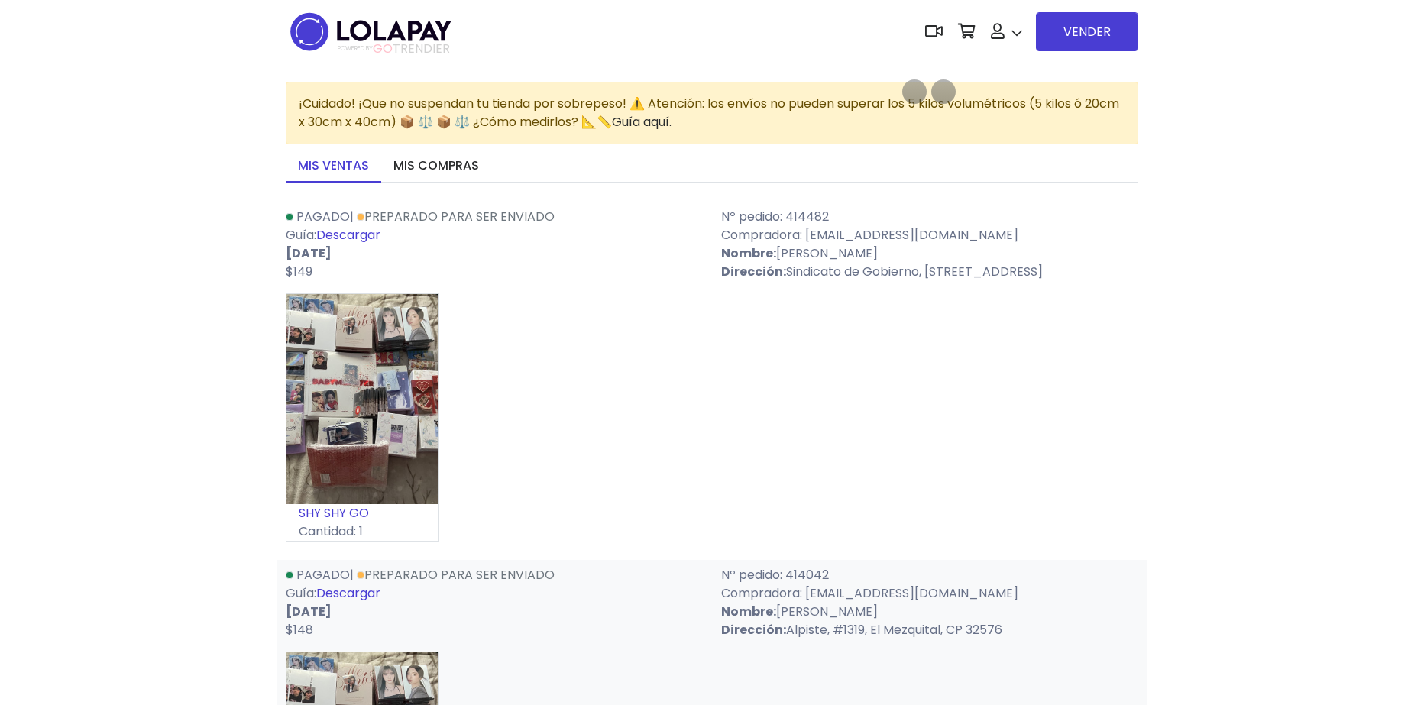
drag, startPoint x: 549, startPoint y: 383, endPoint x: 612, endPoint y: 103, distance: 286.5
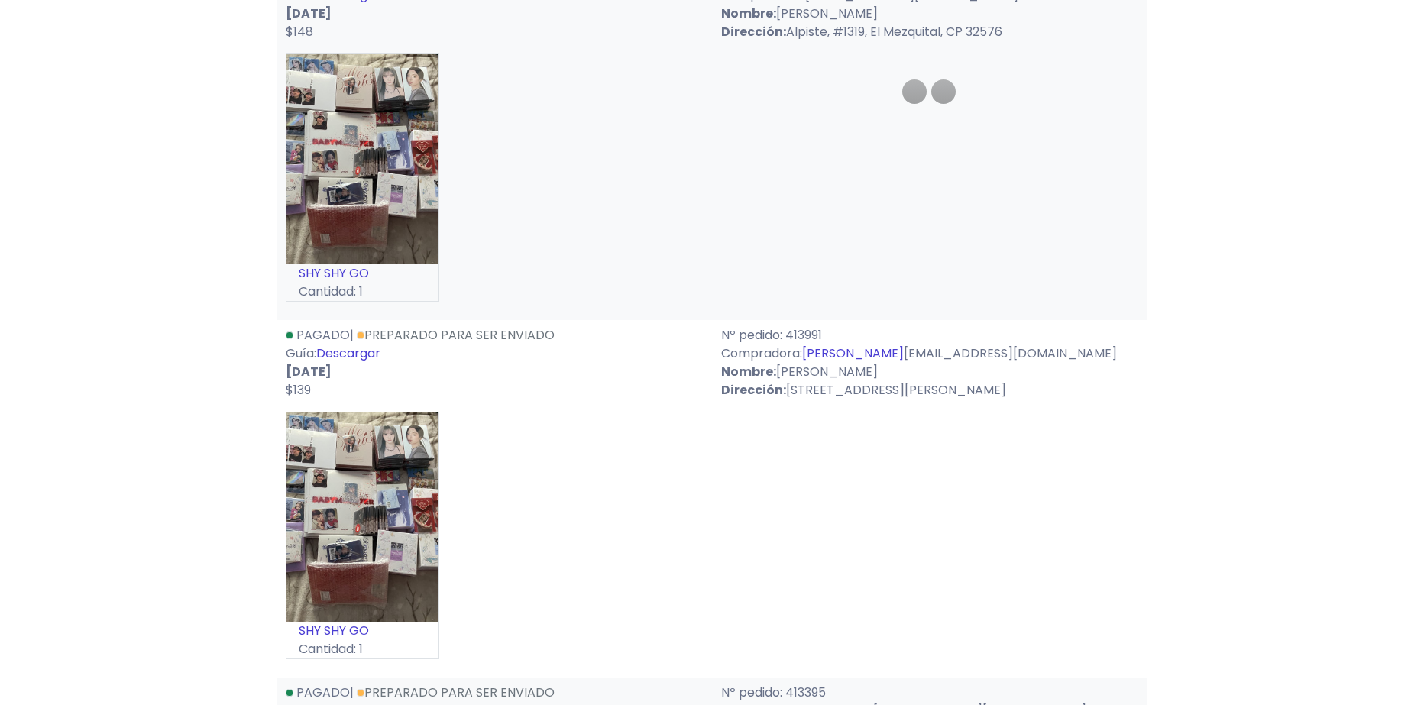
drag, startPoint x: 523, startPoint y: 361, endPoint x: 493, endPoint y: 433, distance: 78.7
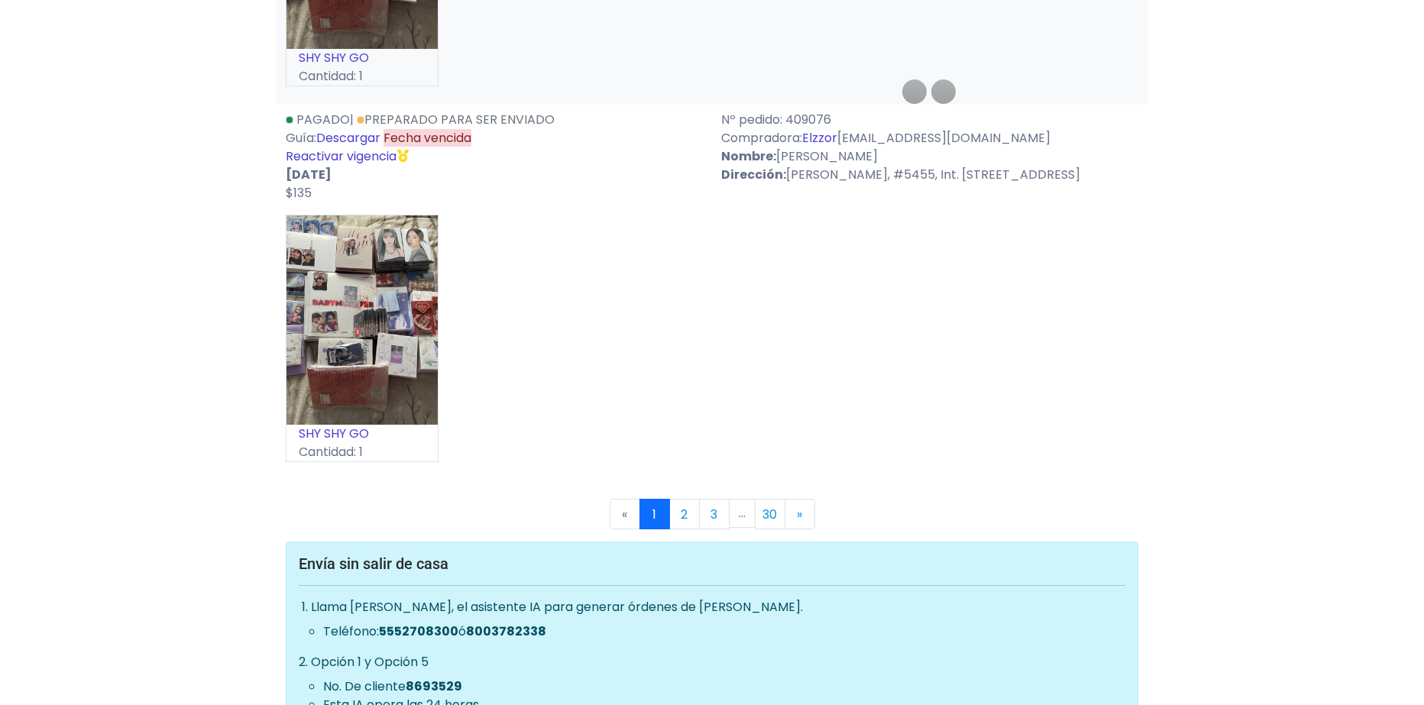
scroll to position [9096, 0]
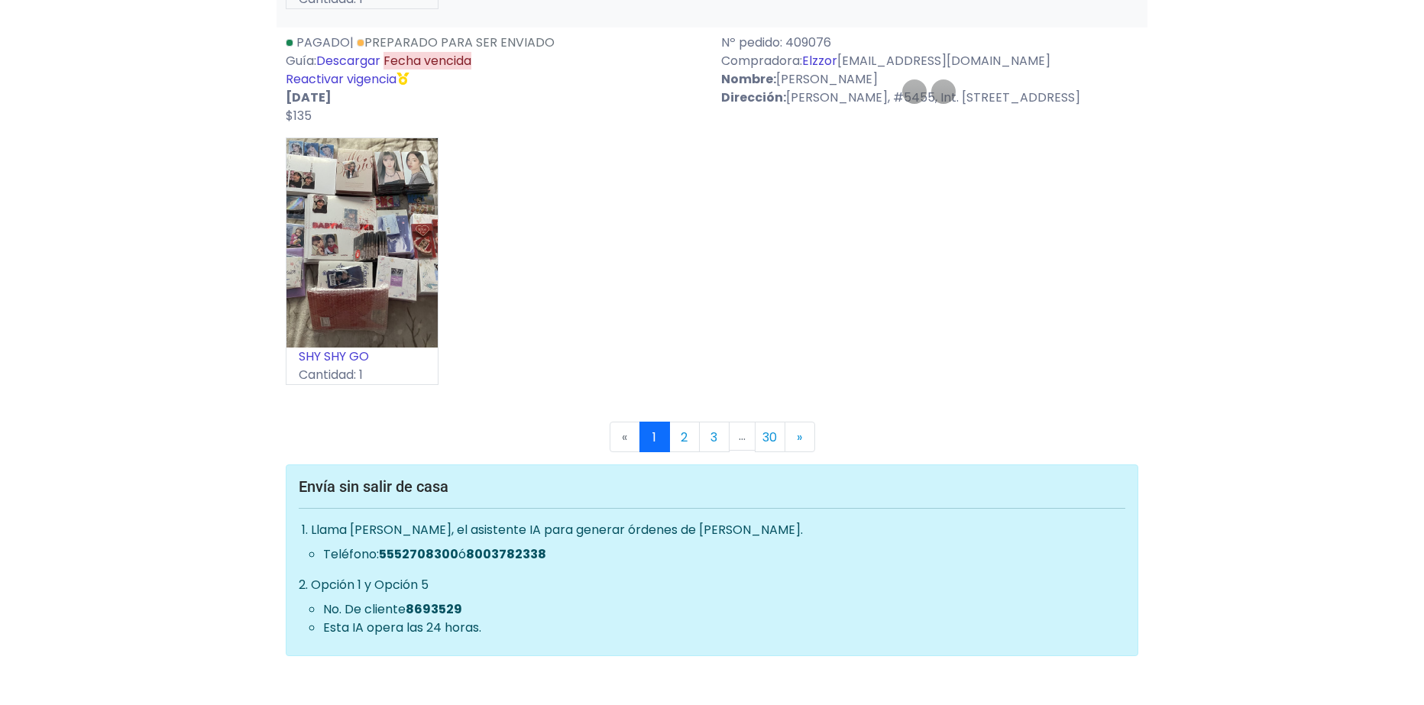
drag, startPoint x: 555, startPoint y: 335, endPoint x: 555, endPoint y: 374, distance: 39.0
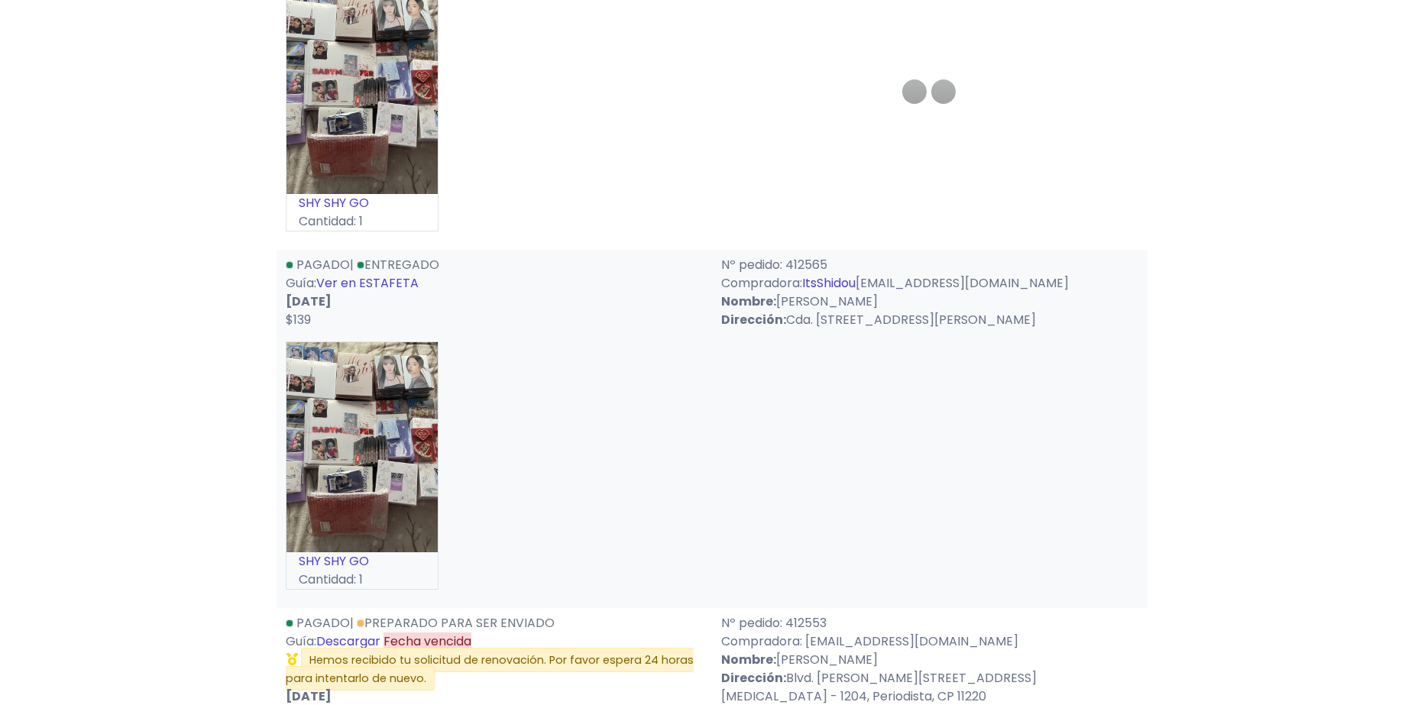
drag, startPoint x: 679, startPoint y: 212, endPoint x: 685, endPoint y: 188, distance: 25.2
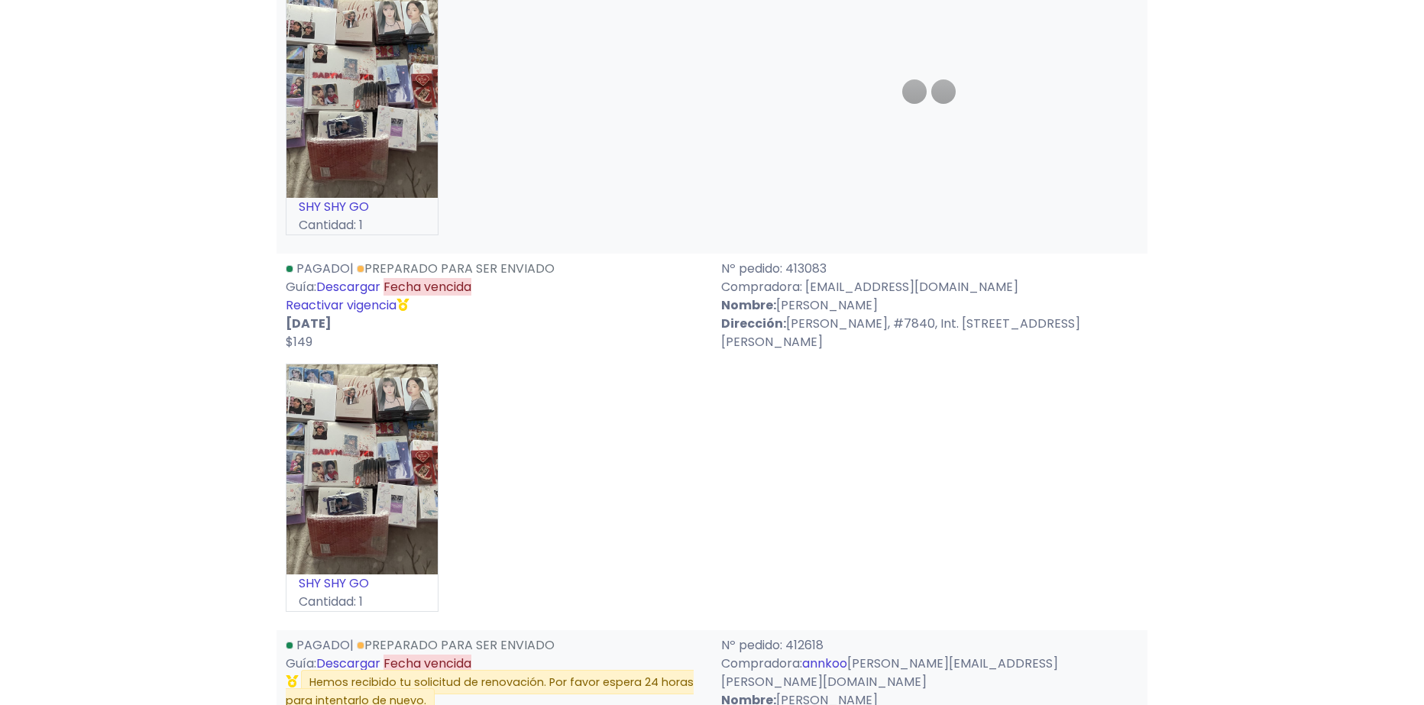
scroll to position [1304, 0]
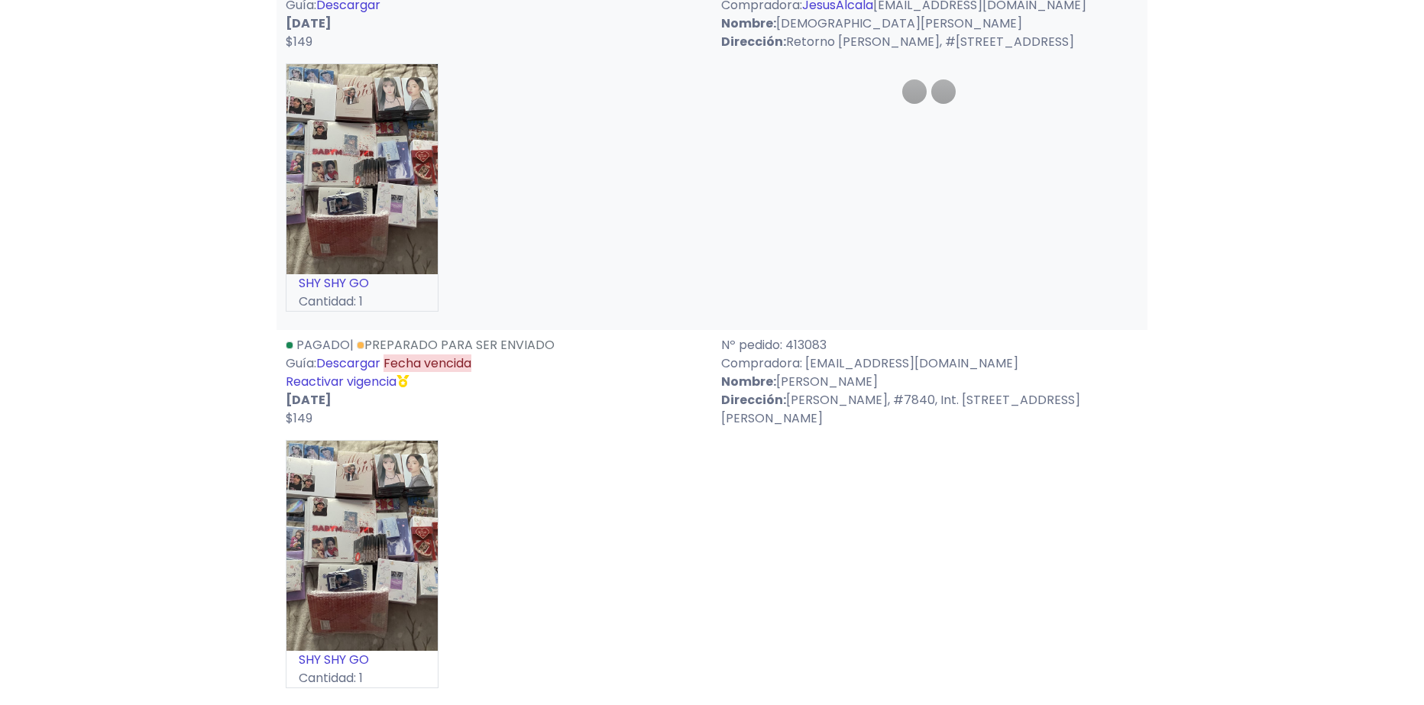
click at [342, 372] on link "Descargar" at bounding box center [348, 363] width 64 height 18
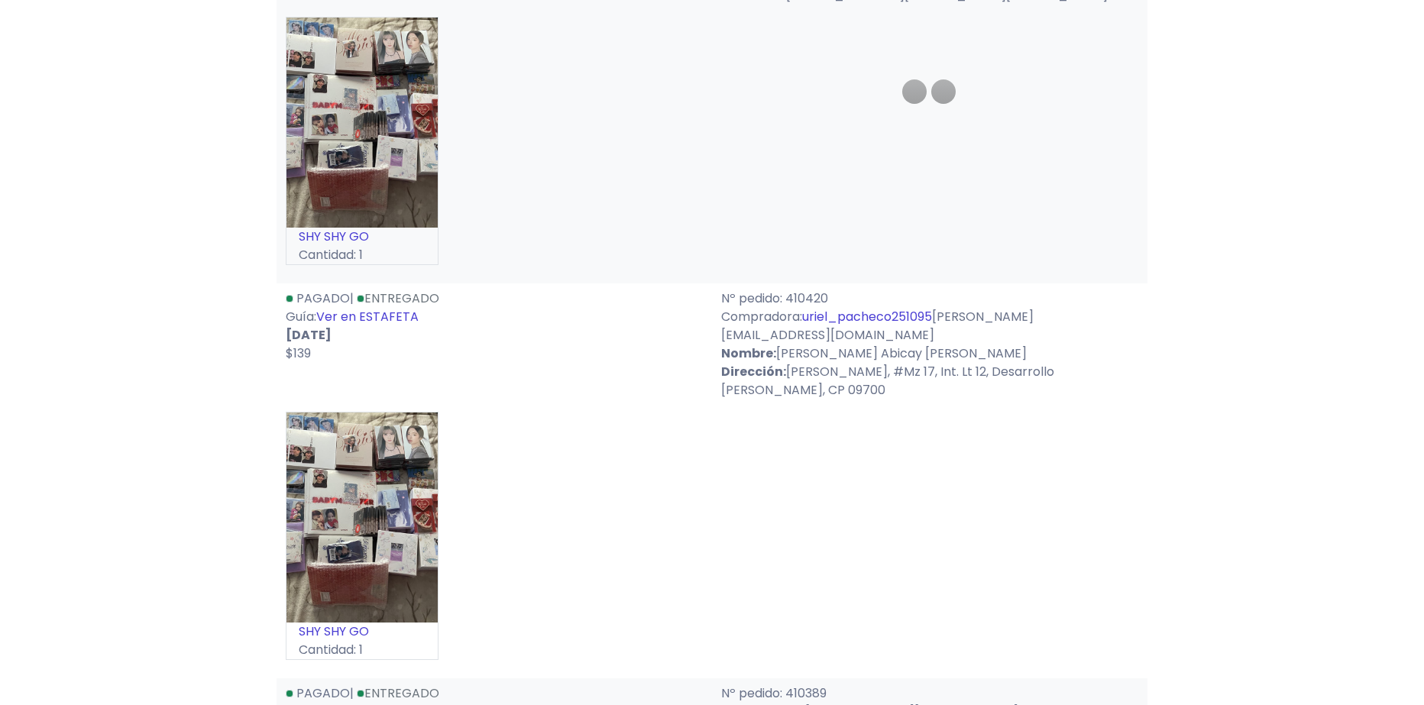
scroll to position [9096, 0]
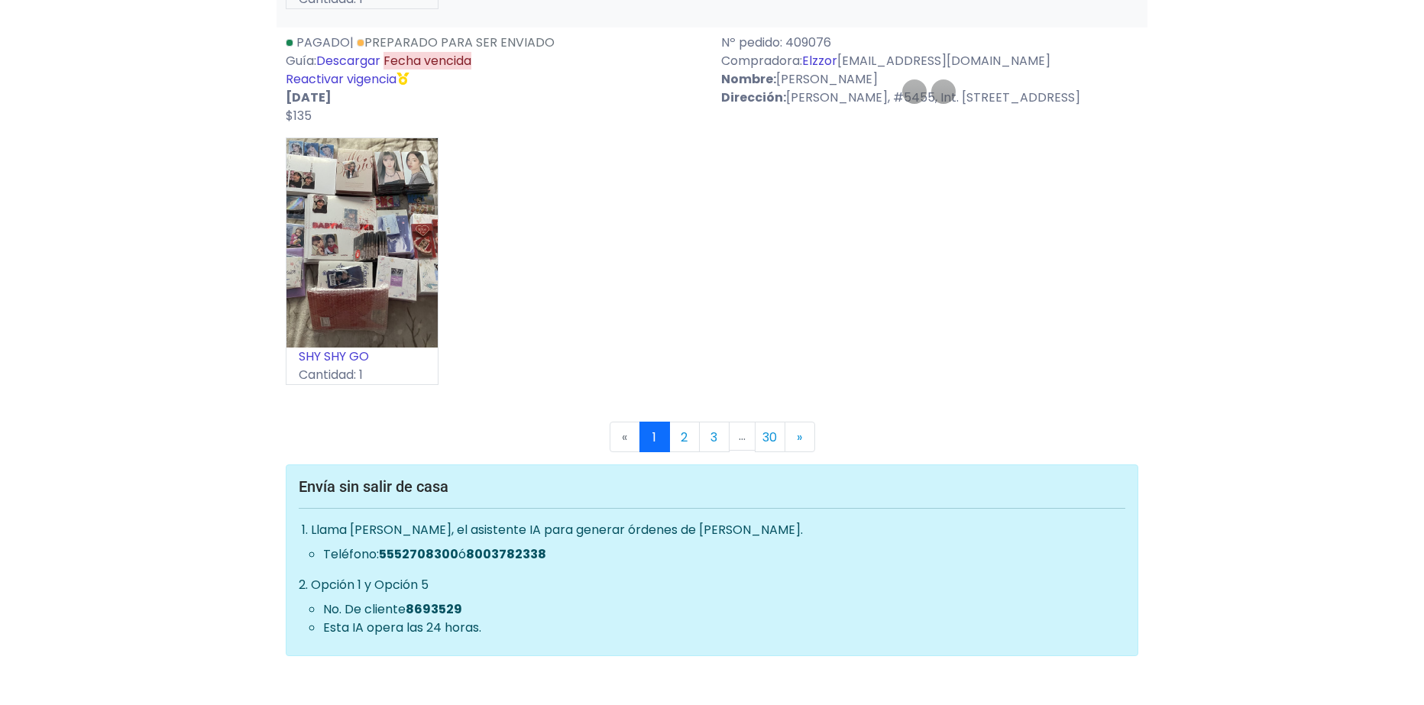
drag, startPoint x: 652, startPoint y: 368, endPoint x: 622, endPoint y: 603, distance: 236.4
click at [714, 433] on link "3" at bounding box center [714, 437] width 31 height 31
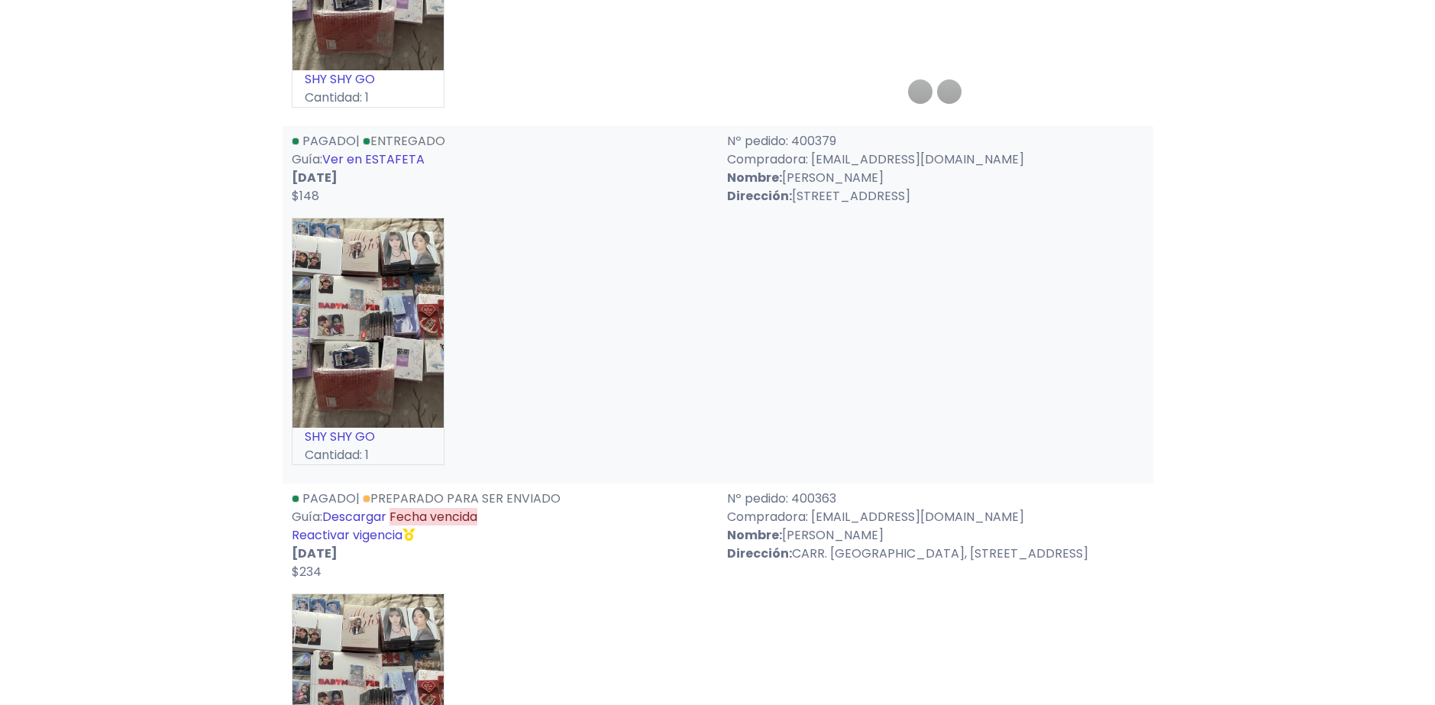
scroll to position [2750, 0]
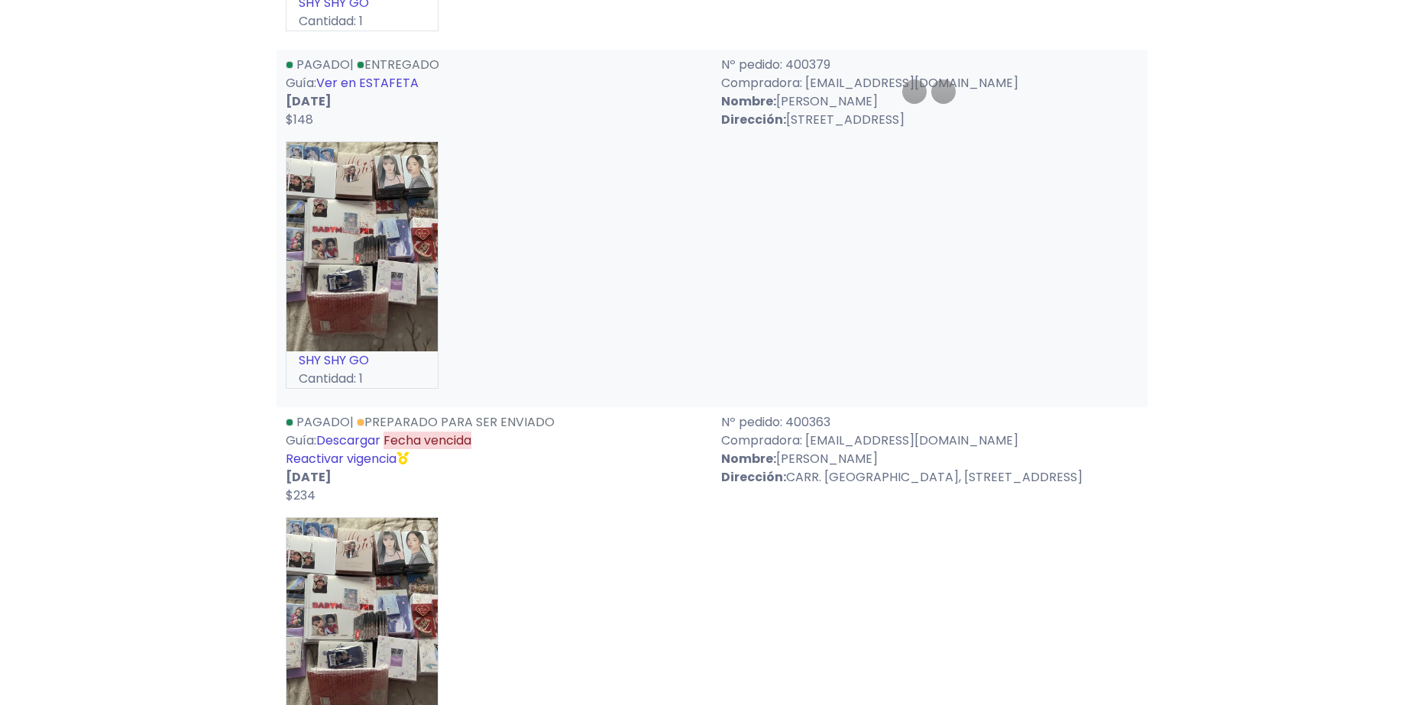
click at [377, 457] on link "Reactivar vigencia" at bounding box center [341, 459] width 111 height 18
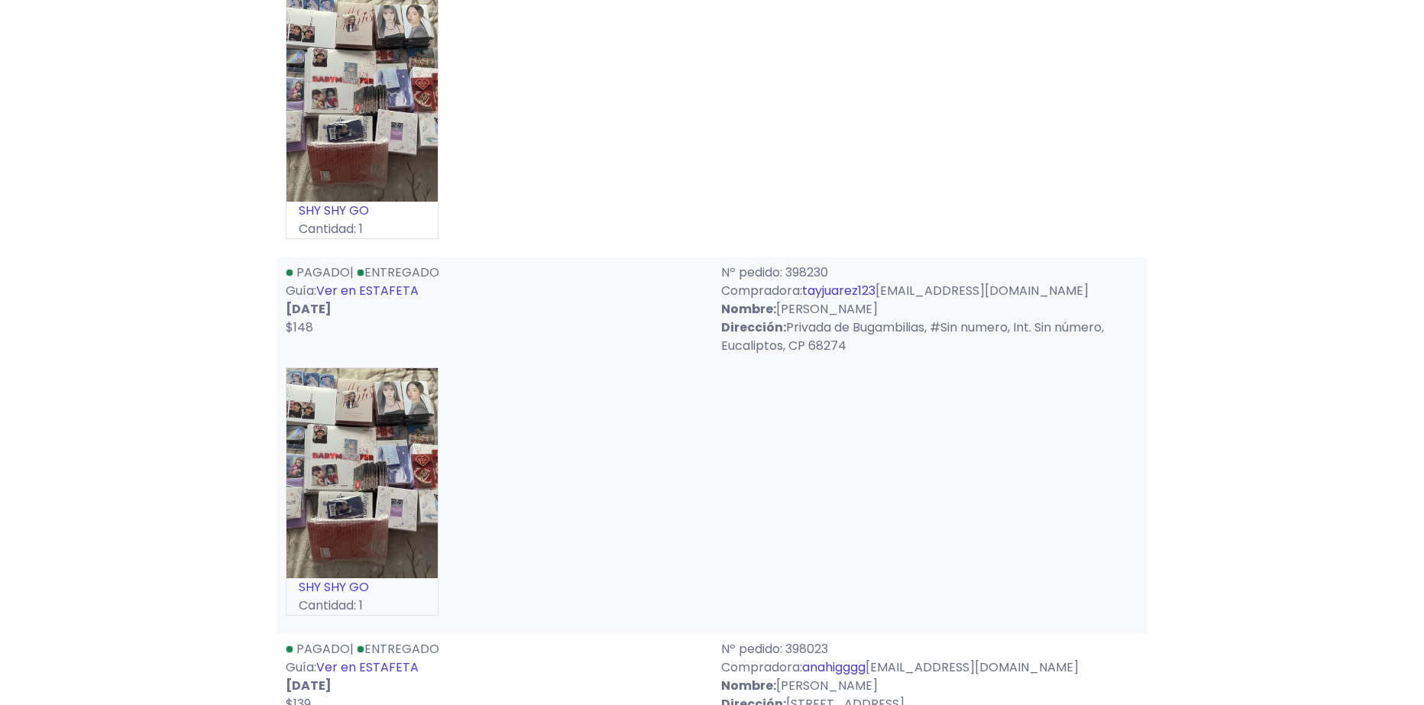
scroll to position [8968, 0]
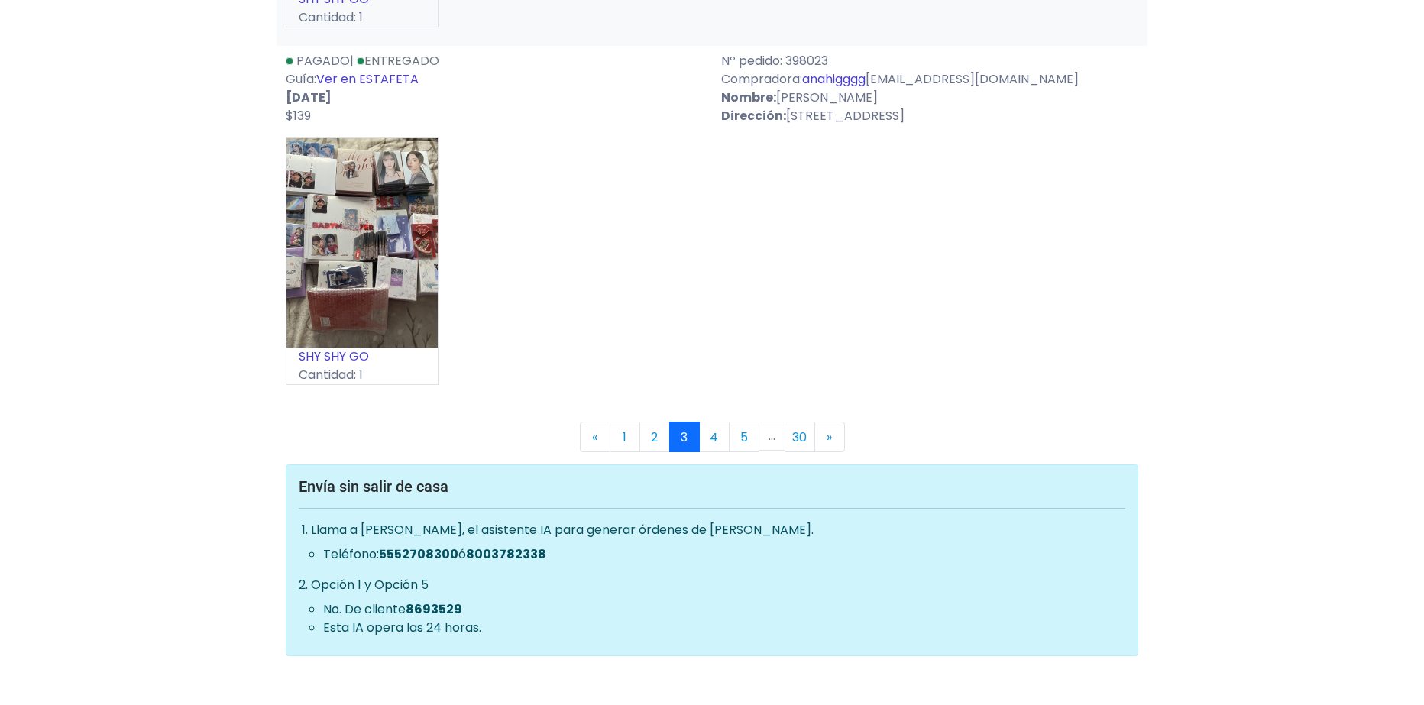
drag, startPoint x: 638, startPoint y: 199, endPoint x: 607, endPoint y: 406, distance: 209.4
click at [634, 429] on link "1" at bounding box center [625, 437] width 31 height 31
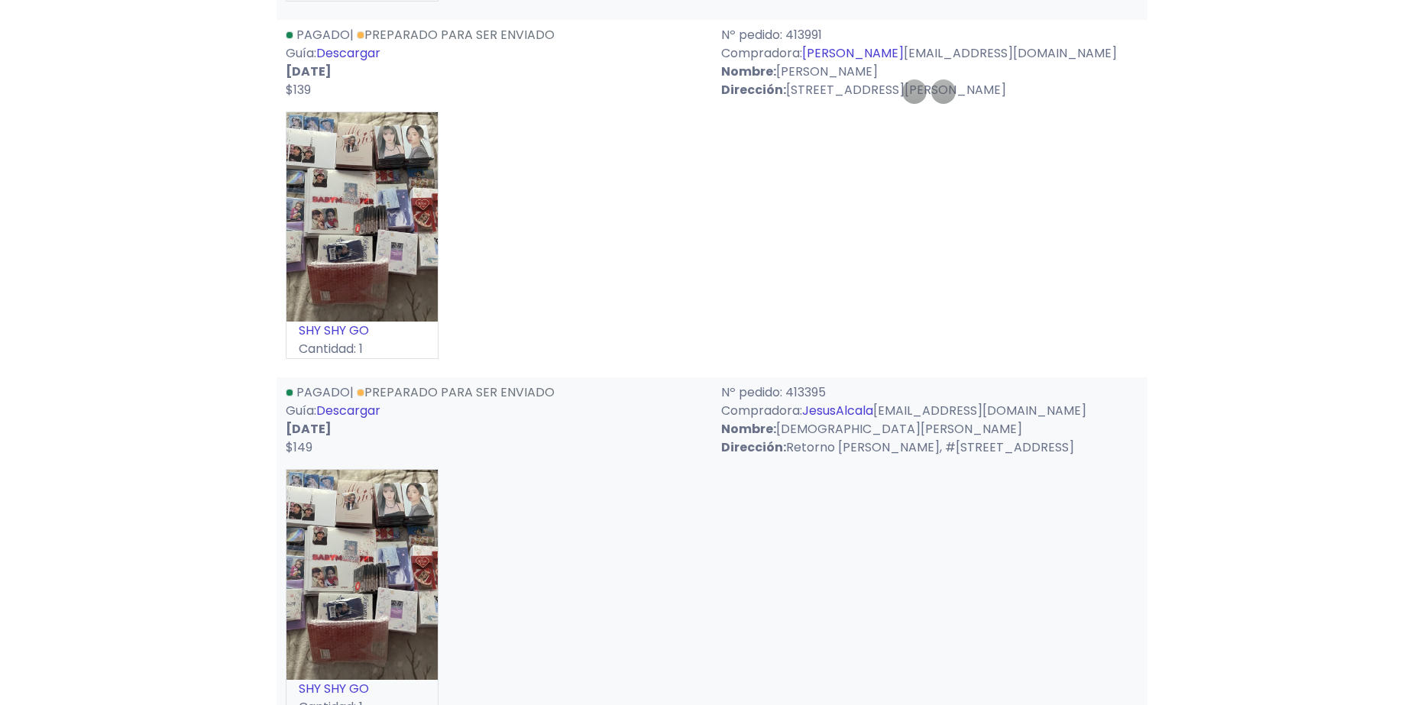
scroll to position [1146, 0]
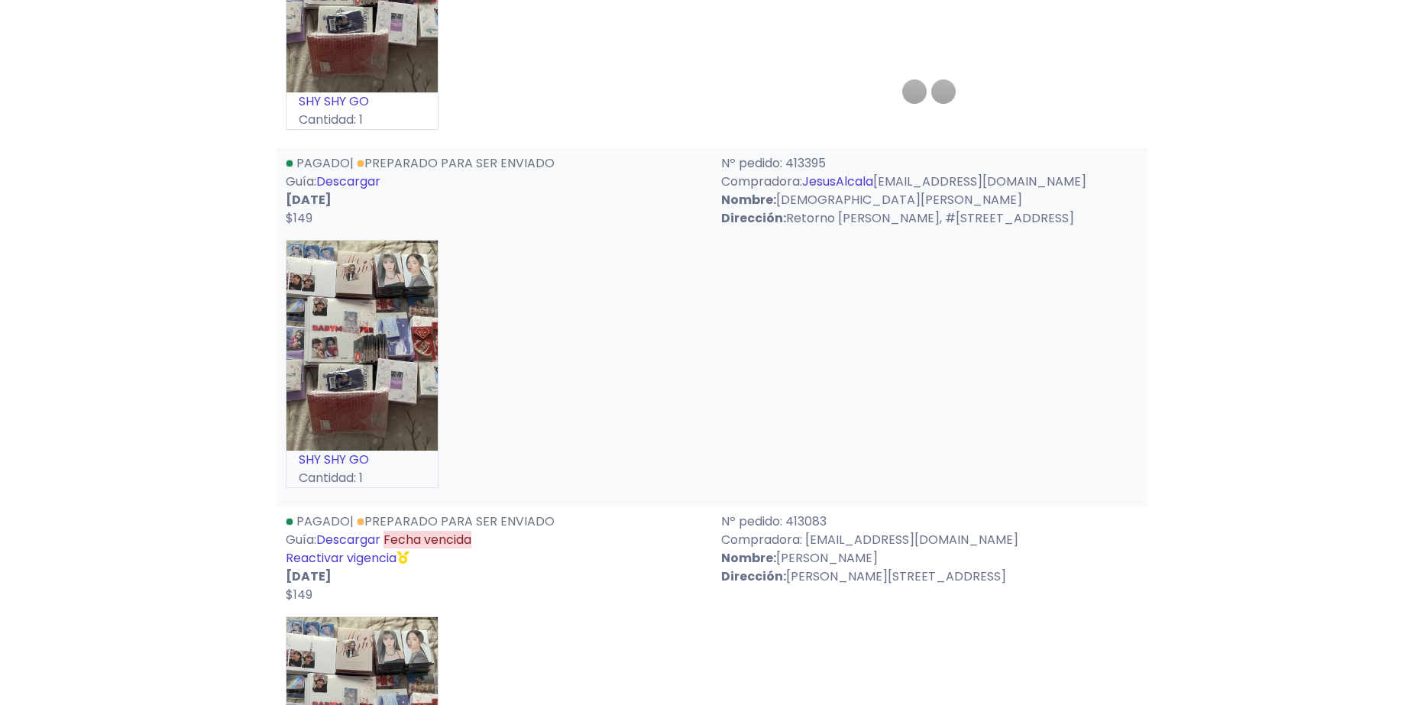
click at [341, 182] on link "Descargar" at bounding box center [348, 182] width 64 height 18
